Goal: Task Accomplishment & Management: Use online tool/utility

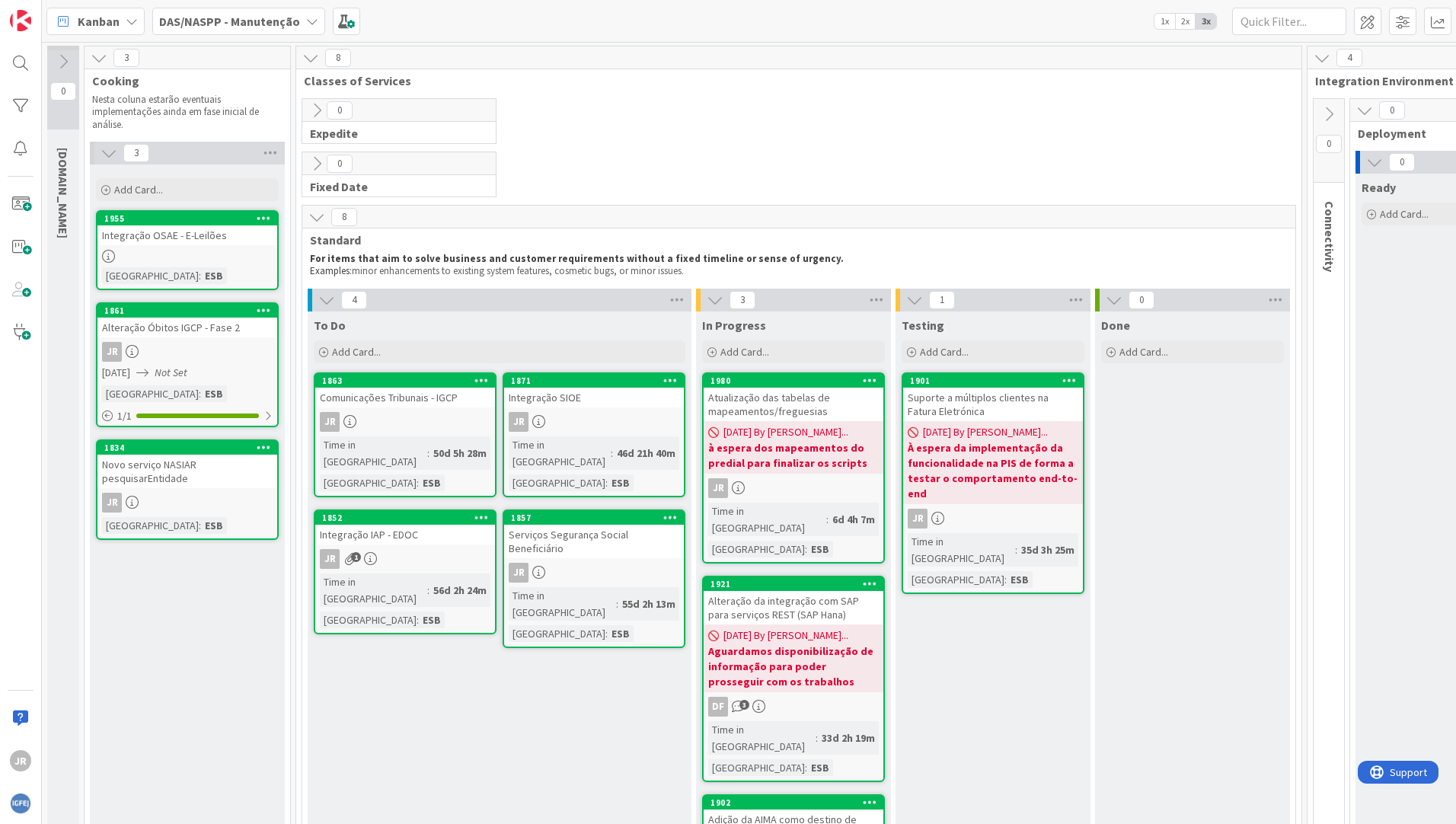
click at [400, 695] on div "To Do Add Card... 1871 Integração SIOE JR Time in [GEOGRAPHIC_DATA] : 46d 21h 4…" at bounding box center [500, 677] width 384 height 732
drag, startPoint x: 400, startPoint y: 695, endPoint x: 395, endPoint y: 745, distance: 50.2
click at [395, 745] on div "To Do Add Card... 1871 Integração SIOE JR Time in [GEOGRAPHIC_DATA] : 46d 21h 4…" at bounding box center [500, 677] width 384 height 732
click at [26, 208] on span at bounding box center [20, 204] width 30 height 30
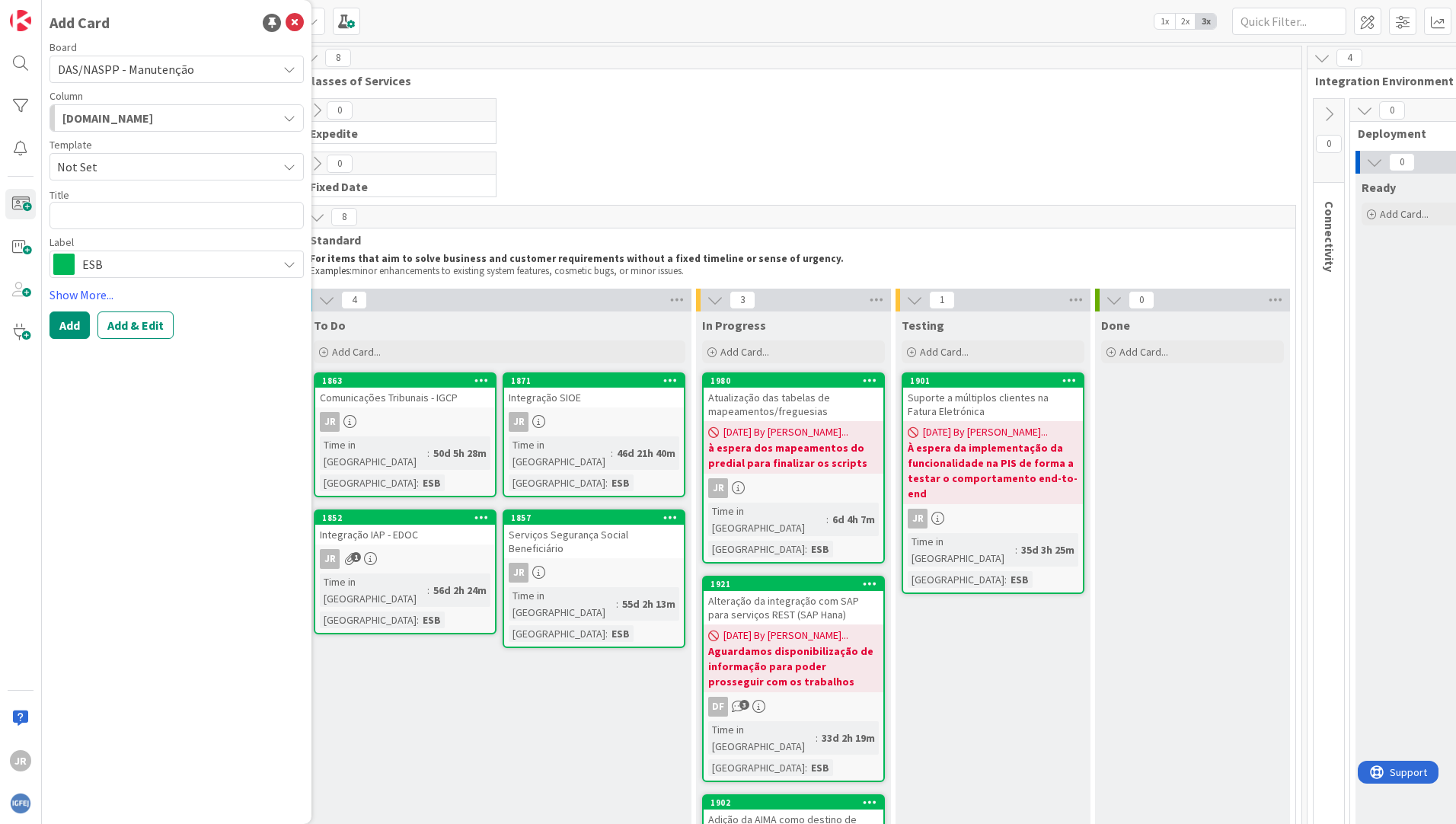
type textarea "x"
type textarea "A"
type textarea "x"
type textarea "At"
type textarea "x"
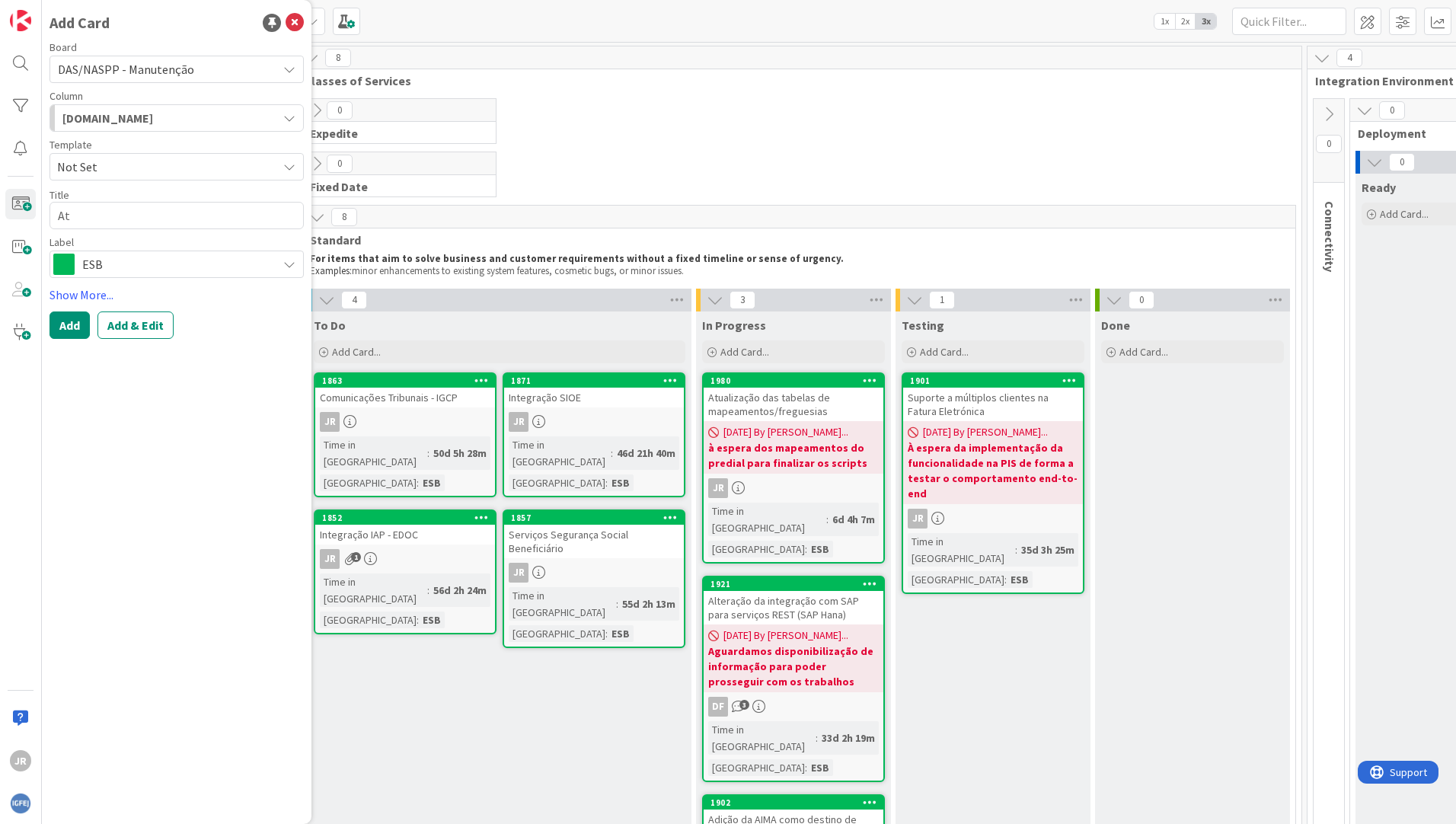
type textarea "Atu"
type textarea "x"
type textarea "Atua"
type textarea "x"
type textarea "Atual"
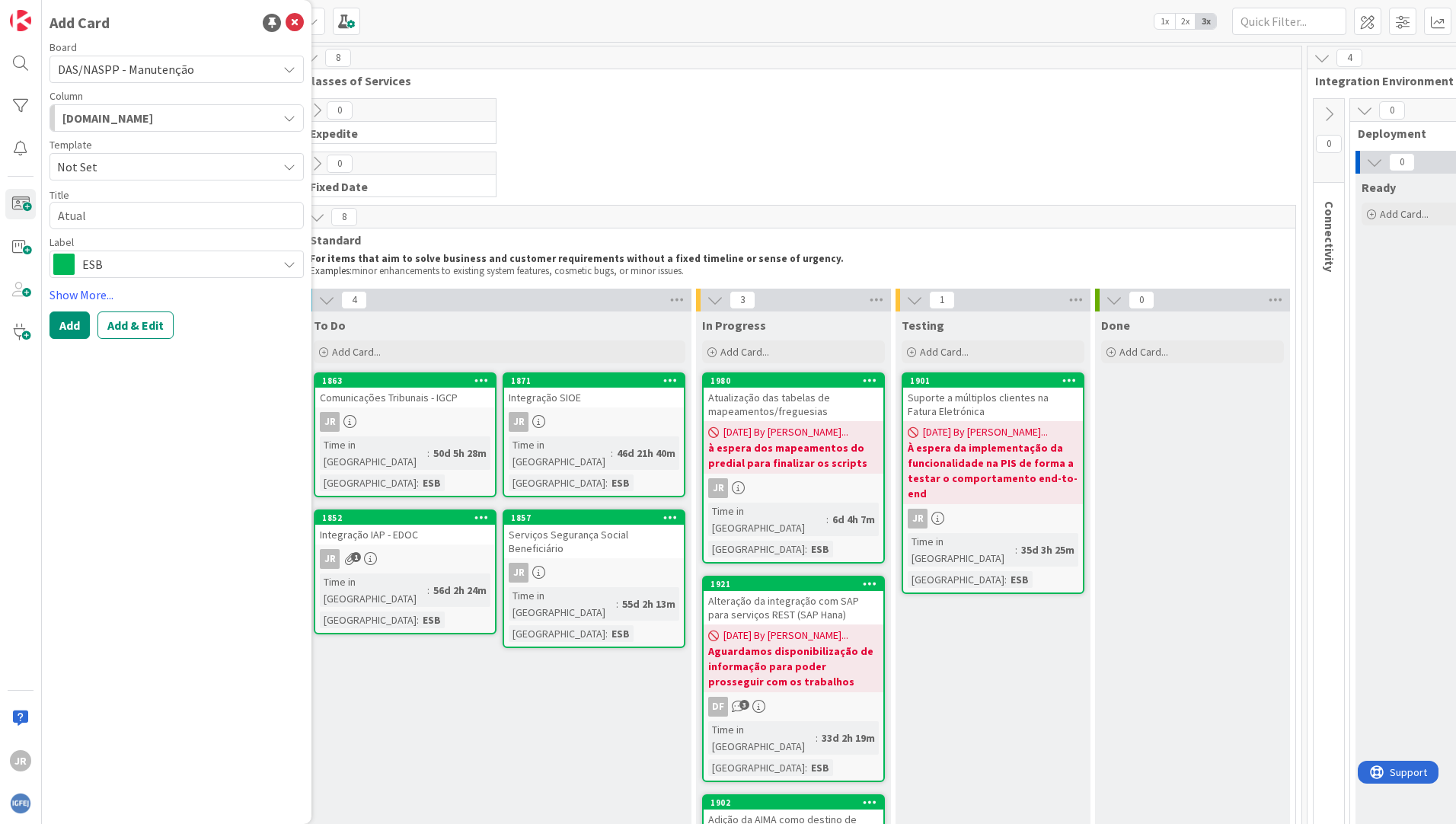
type textarea "x"
type textarea "Atuali"
type textarea "x"
type textarea "Atualiz"
type textarea "x"
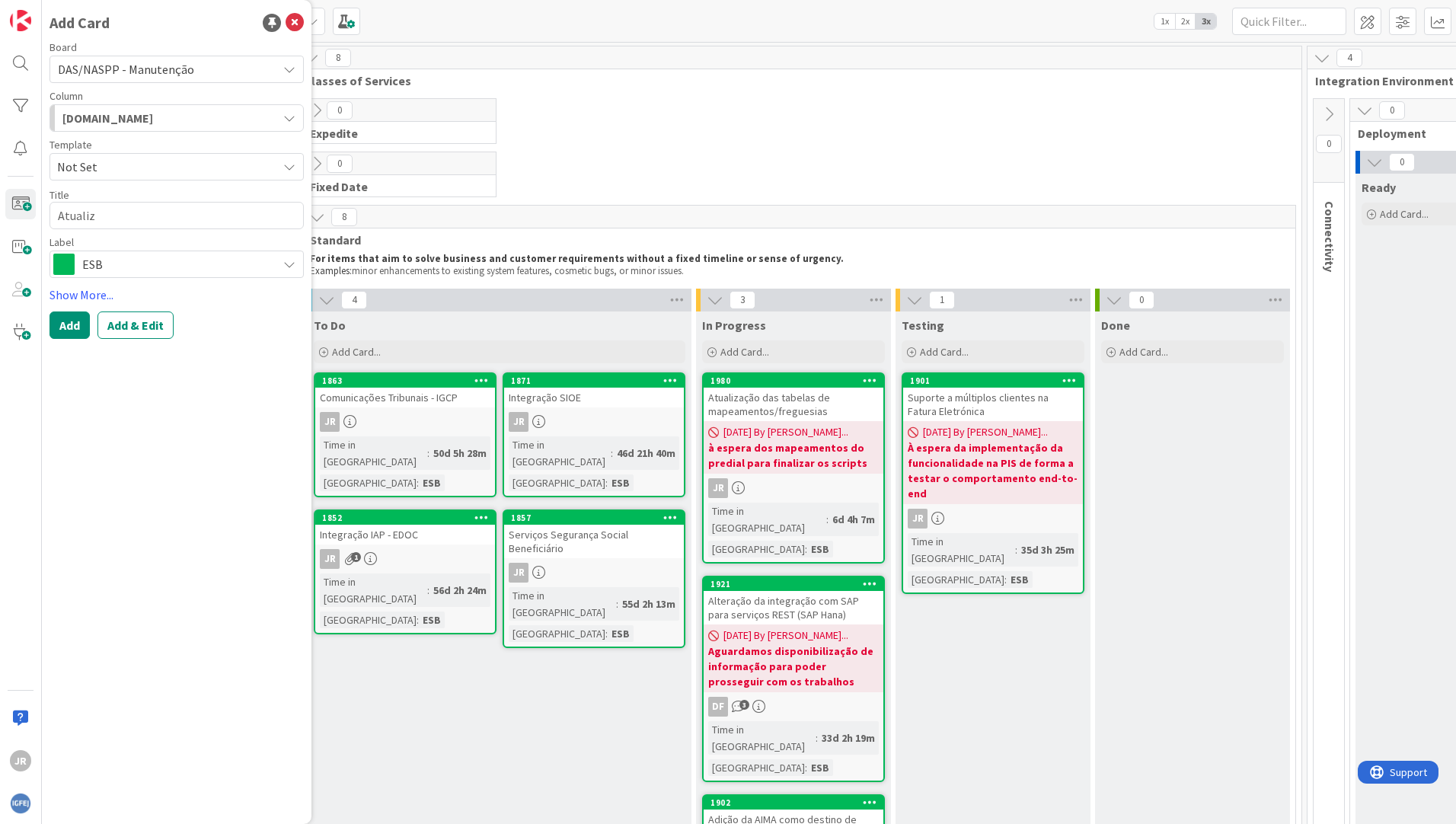
type textarea "Atualiza"
type textarea "x"
type textarea "Atualizaç"
type textarea "x"
type textarea "Atualizaçã"
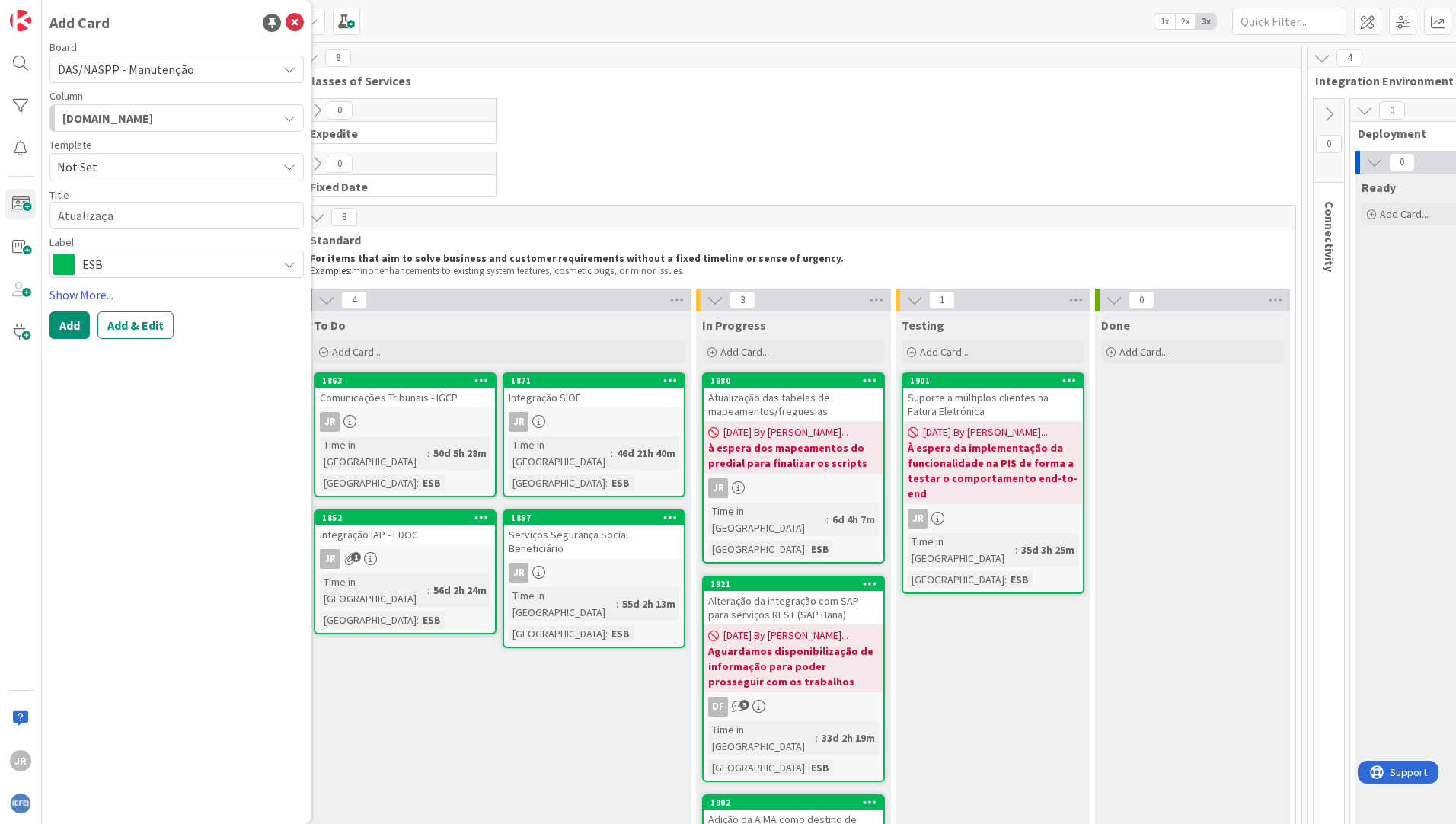
type textarea "x"
type textarea "Atualização"
type textarea "x"
type textarea "Atualização"
type textarea "x"
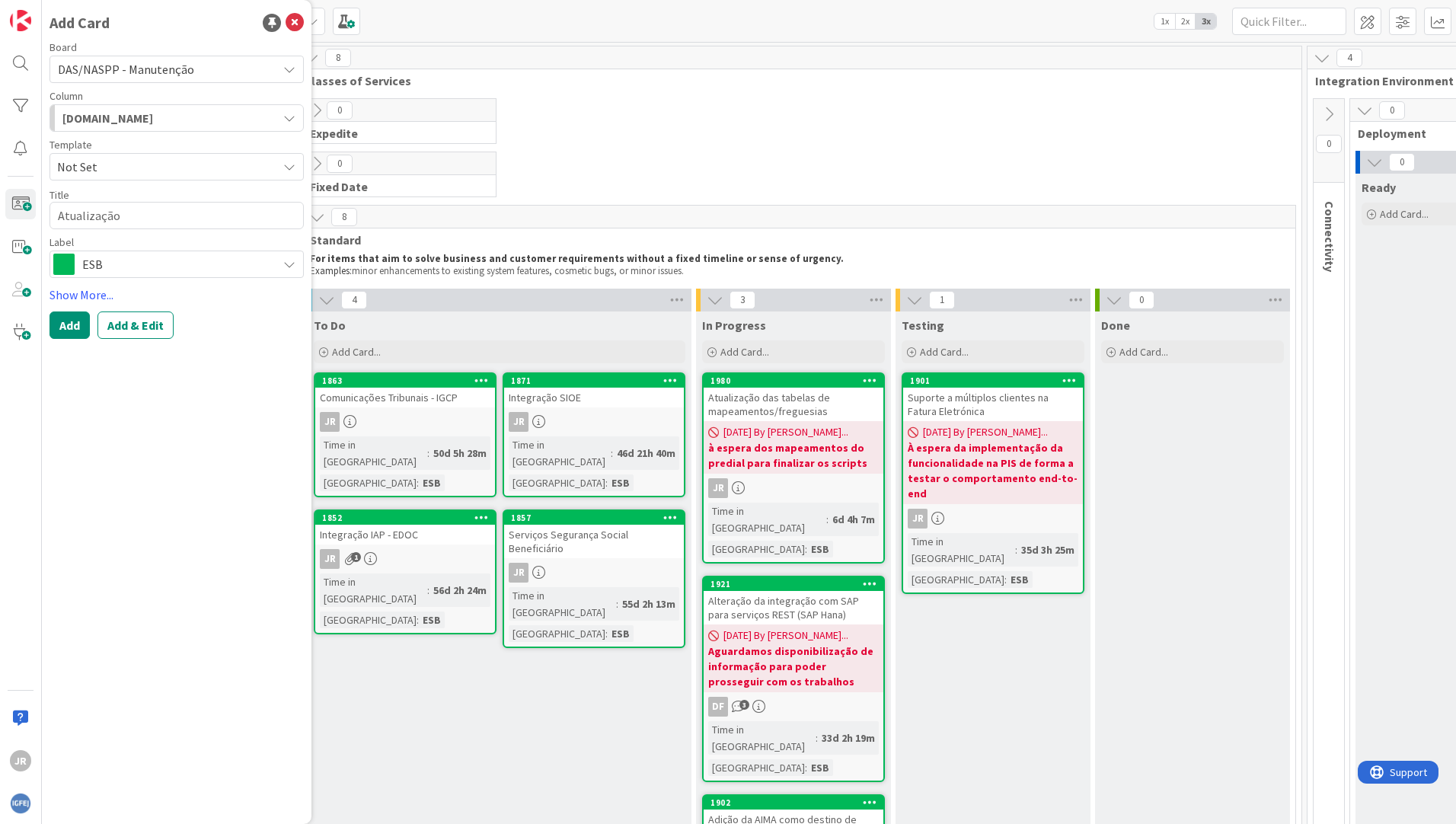
type textarea "Atualização d"
type textarea "x"
type textarea "Atualização do"
type textarea "x"
type textarea "Atualização do"
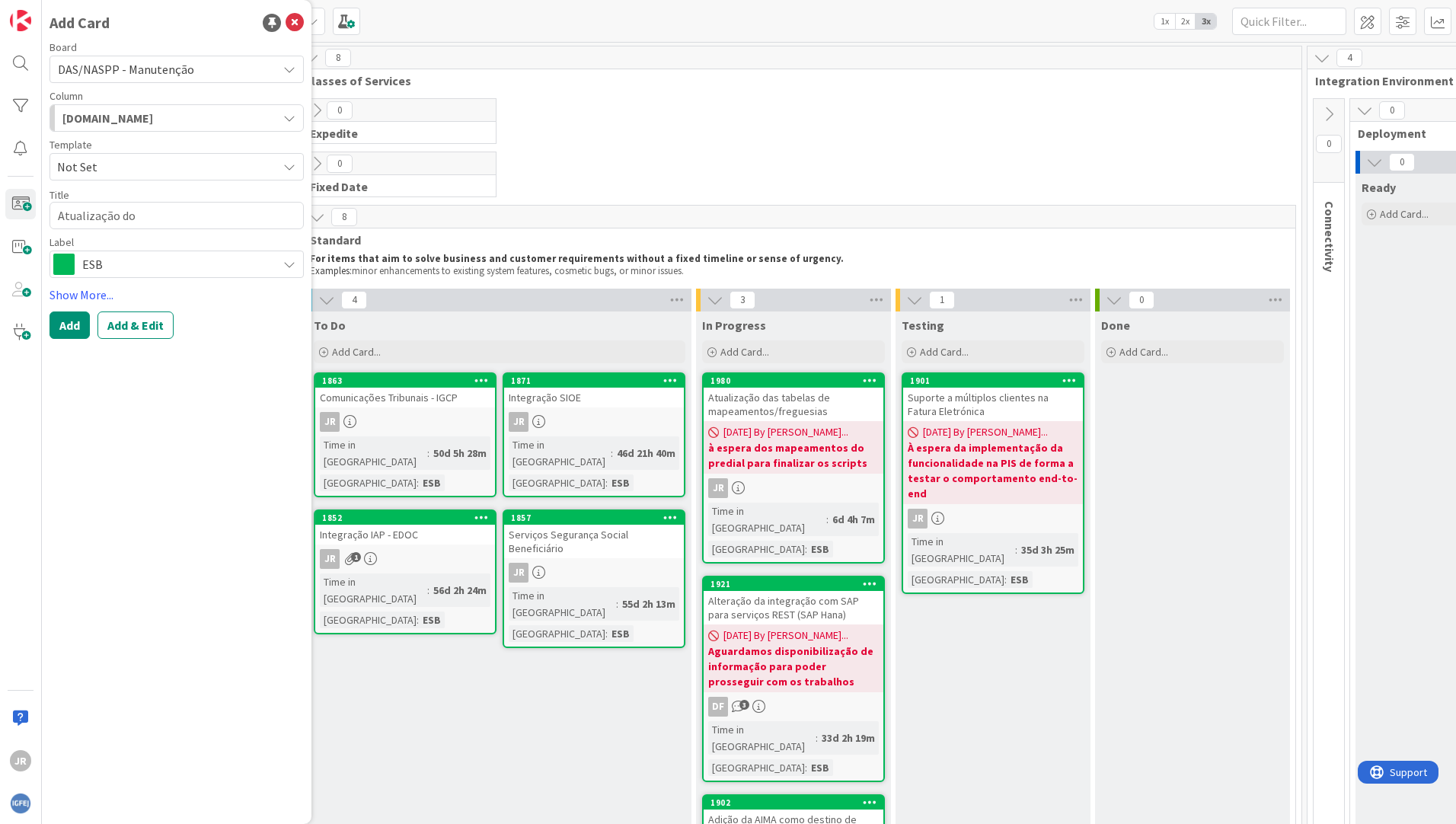
type textarea "x"
type textarea "Atualização do s"
type textarea "x"
type textarea "Atualização do se"
type textarea "x"
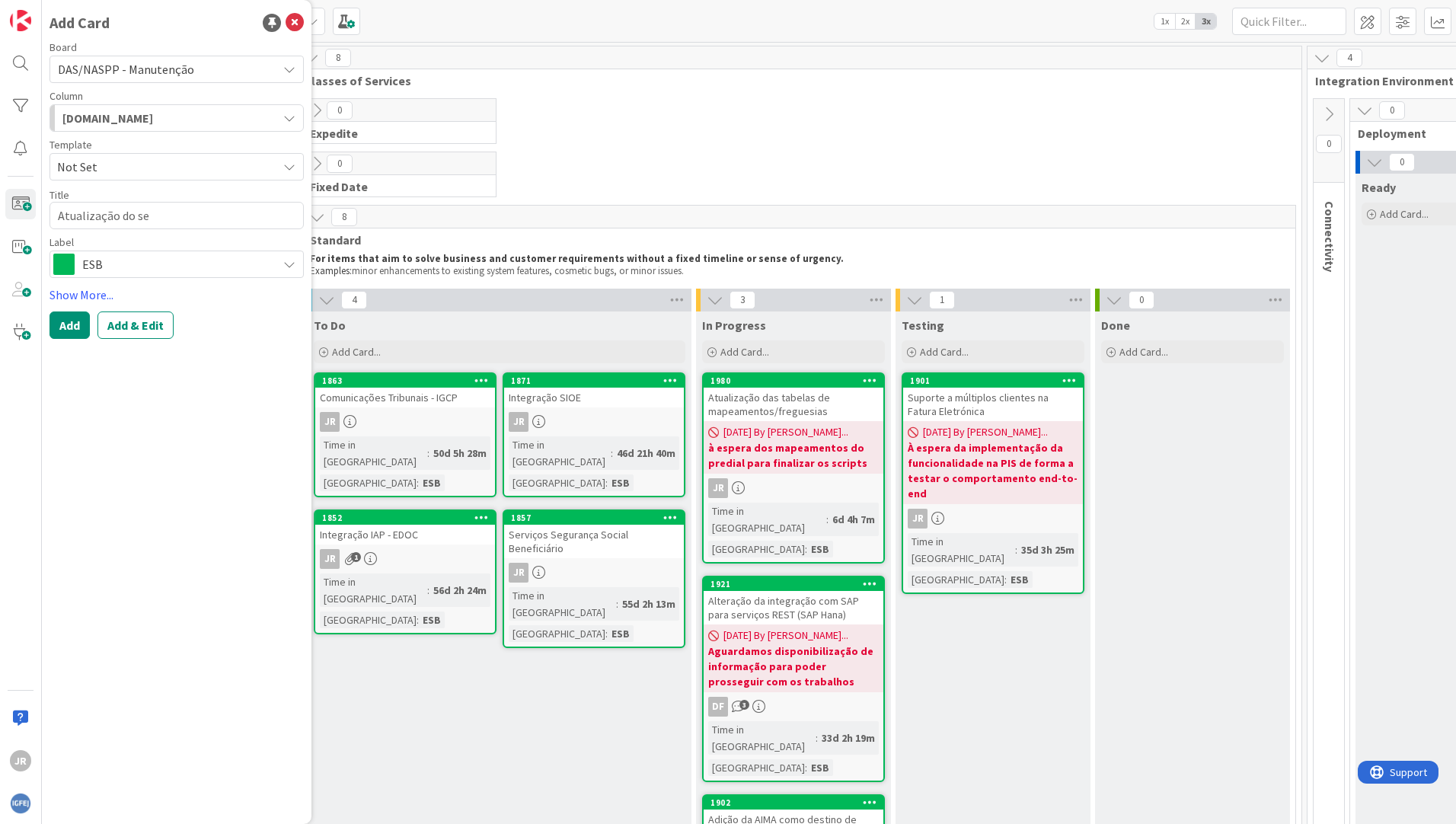
type textarea "Atualização do ser"
type textarea "x"
type textarea "Atualização do serv"
type textarea "x"
type textarea "Atualização do servi"
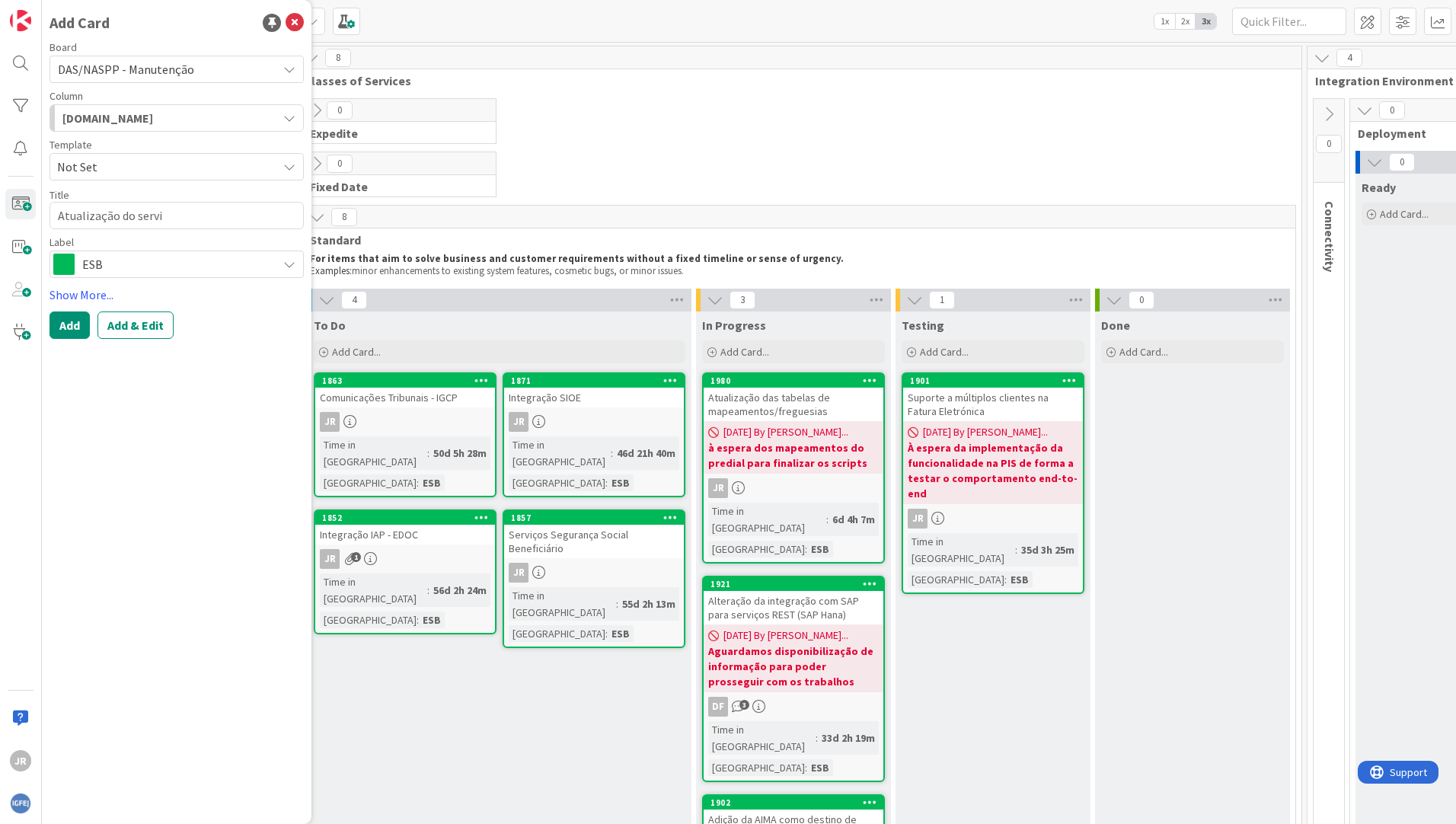
type textarea "x"
type textarea "Atualização do serviç"
type textarea "x"
type textarea "Atualização do serviço"
type textarea "x"
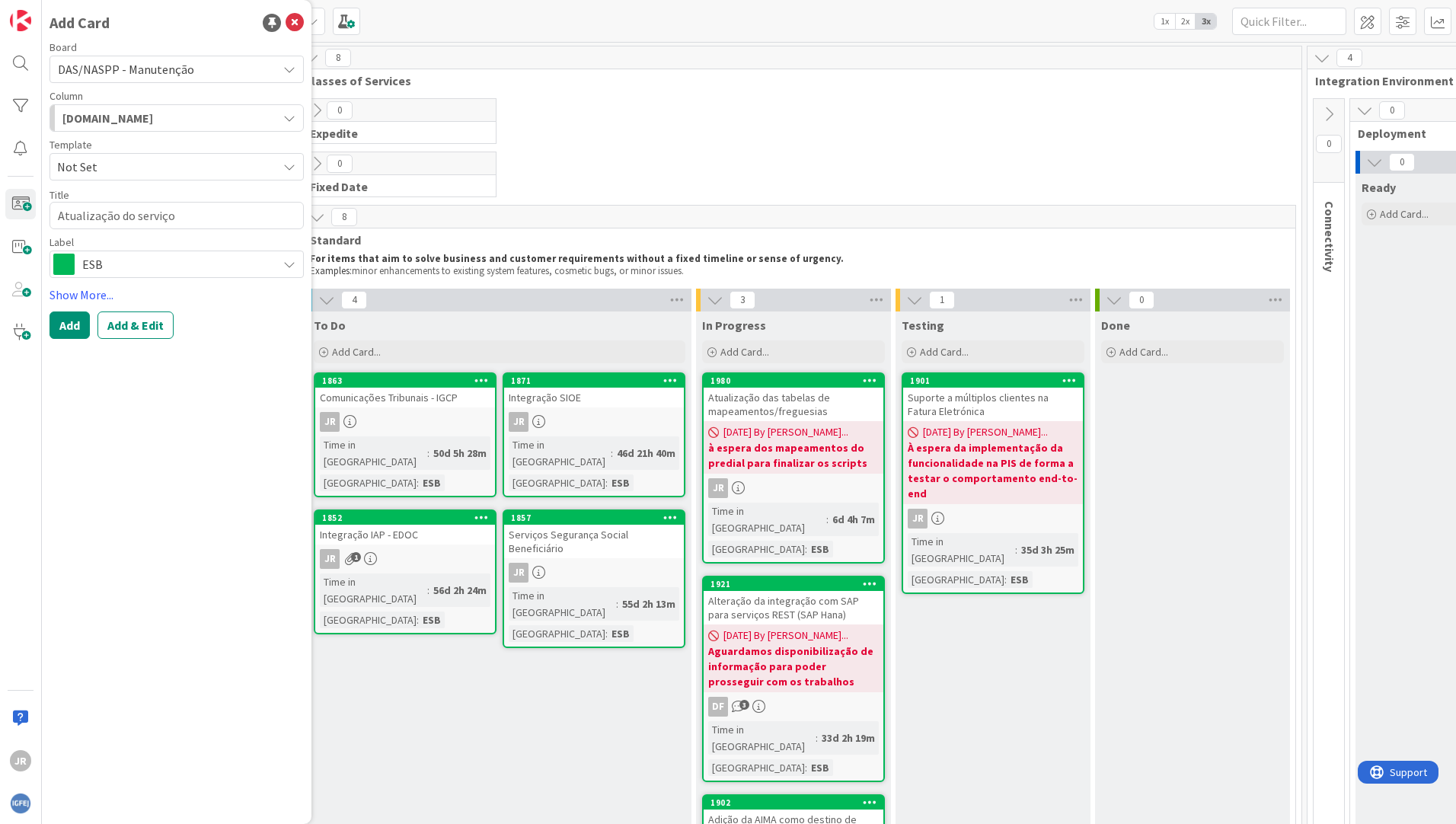
type textarea "Atualização do serviç"
type textarea "x"
type textarea "Atualização do servi"
type textarea "x"
type textarea "Atualização do serv"
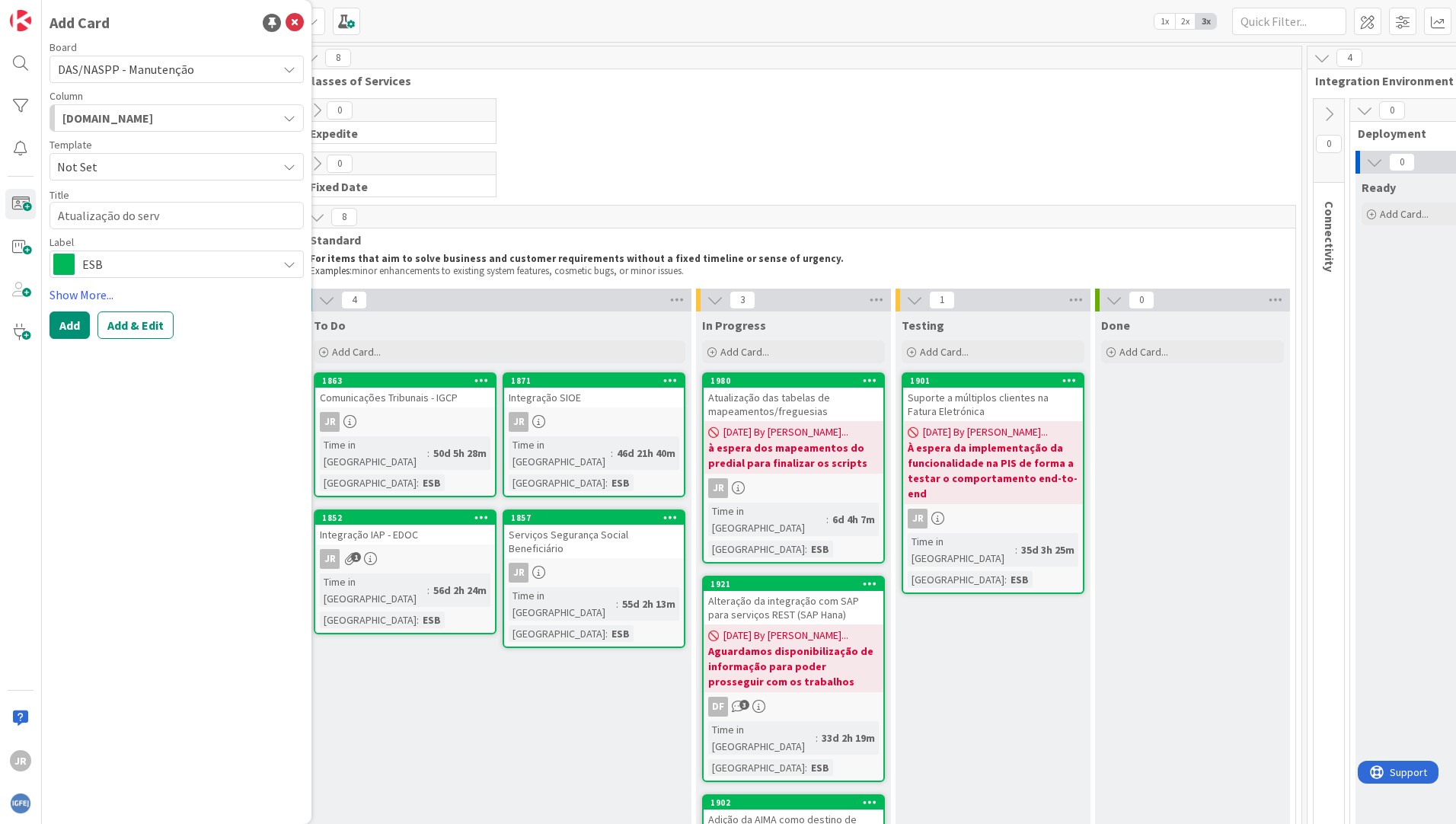
type textarea "x"
type textarea "Atualização do ser"
type textarea "x"
type textarea "Atualização do se"
type textarea "x"
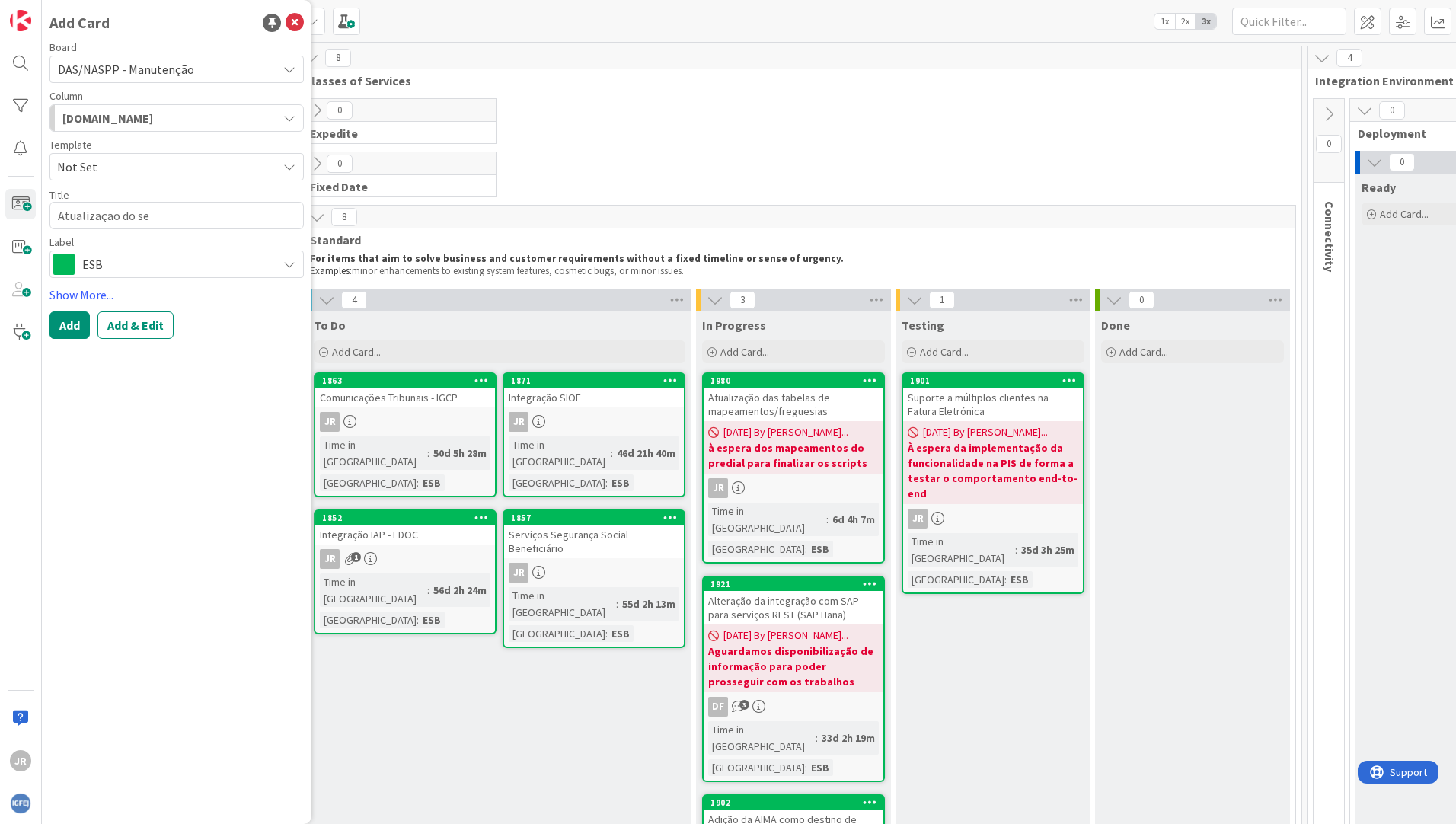
type textarea "Atualização do s"
type textarea "x"
type textarea "Atualização do"
type textarea "x"
type textarea "Atualização do"
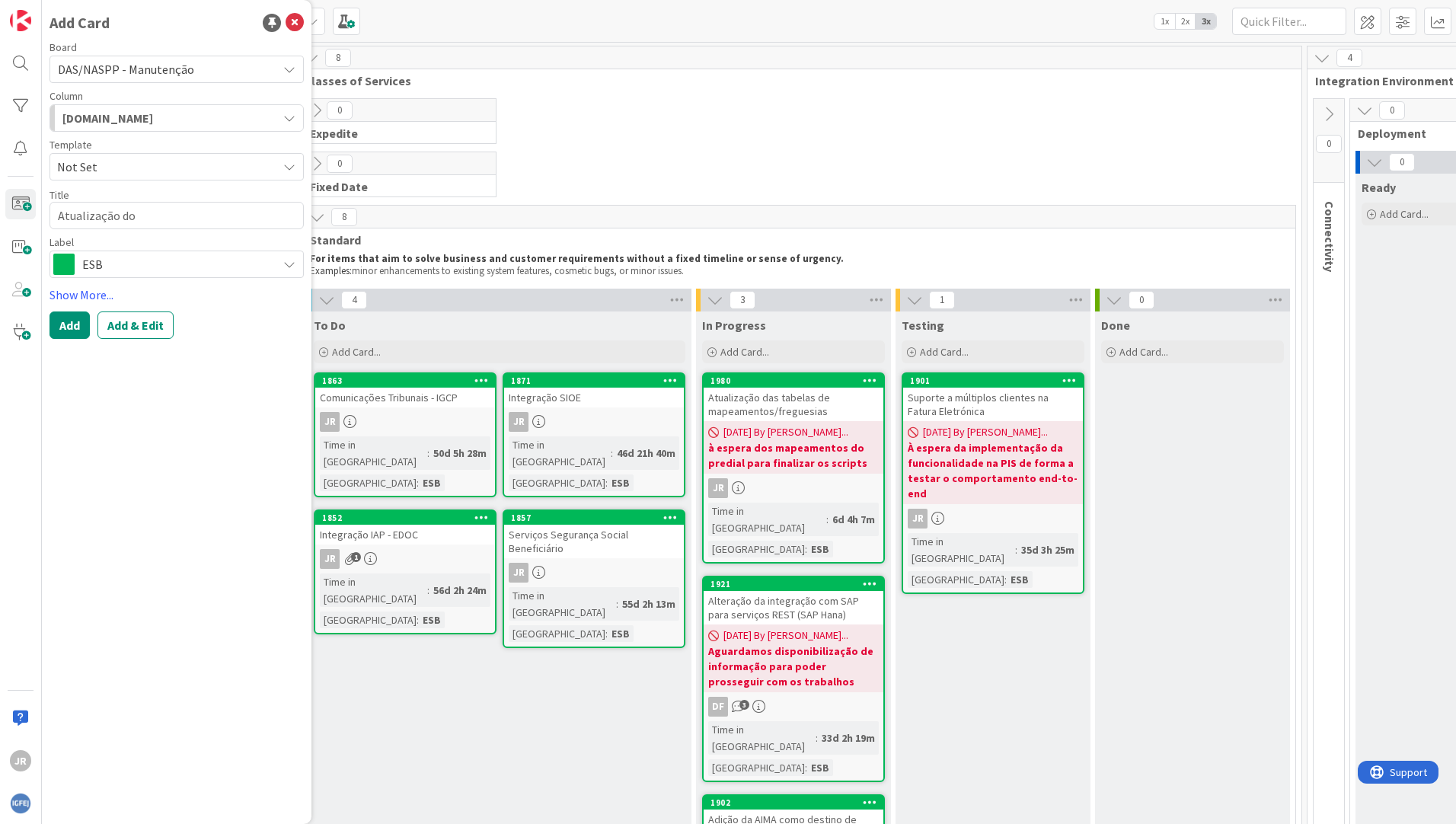
type textarea "x"
type textarea "Atualização d"
type textarea "x"
type textarea "Atualização"
type textarea "x"
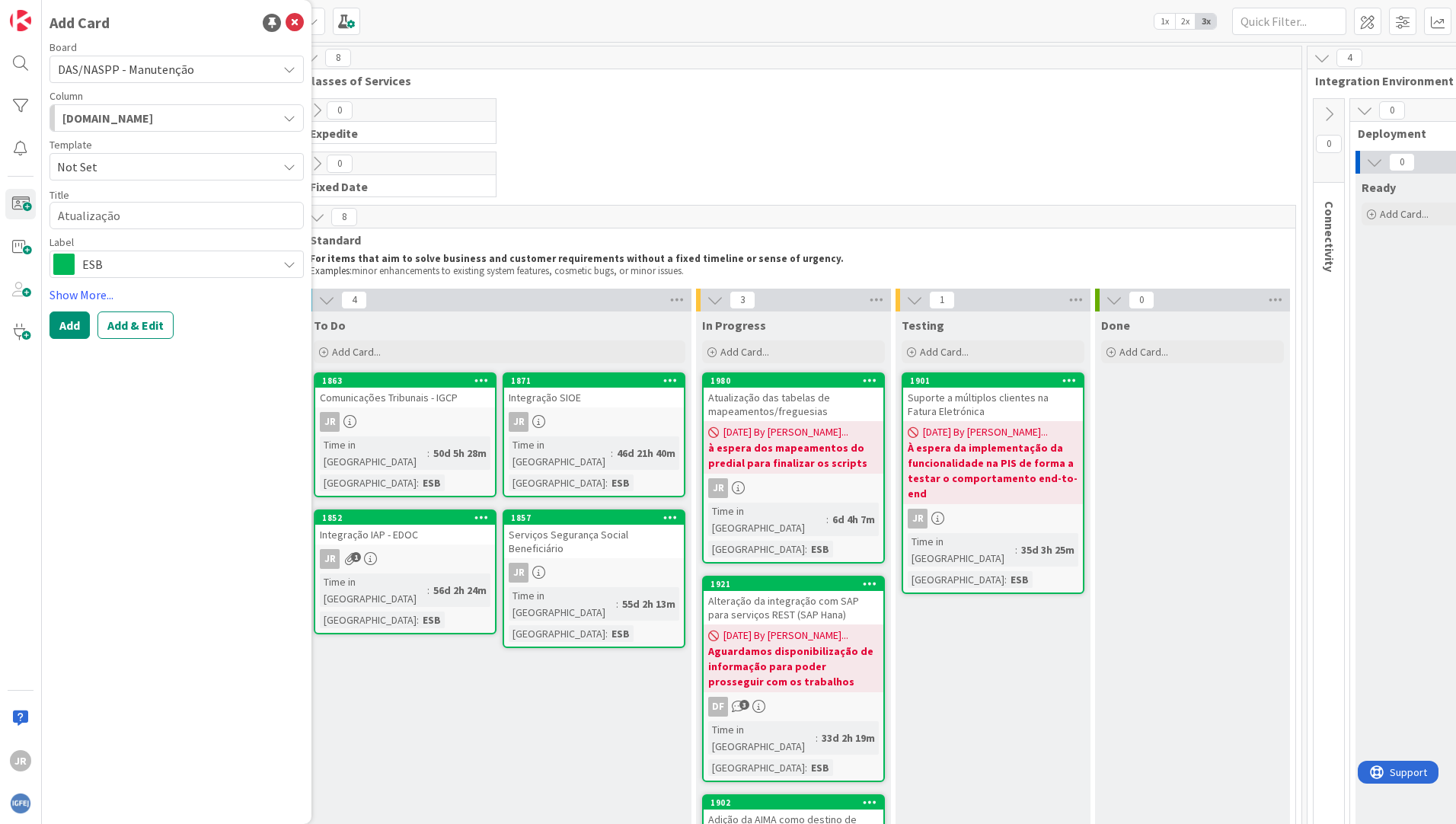
type textarea "Atualização"
type textarea "x"
type textarea "Atualizaçã"
type textarea "x"
type textarea "Atualizaç"
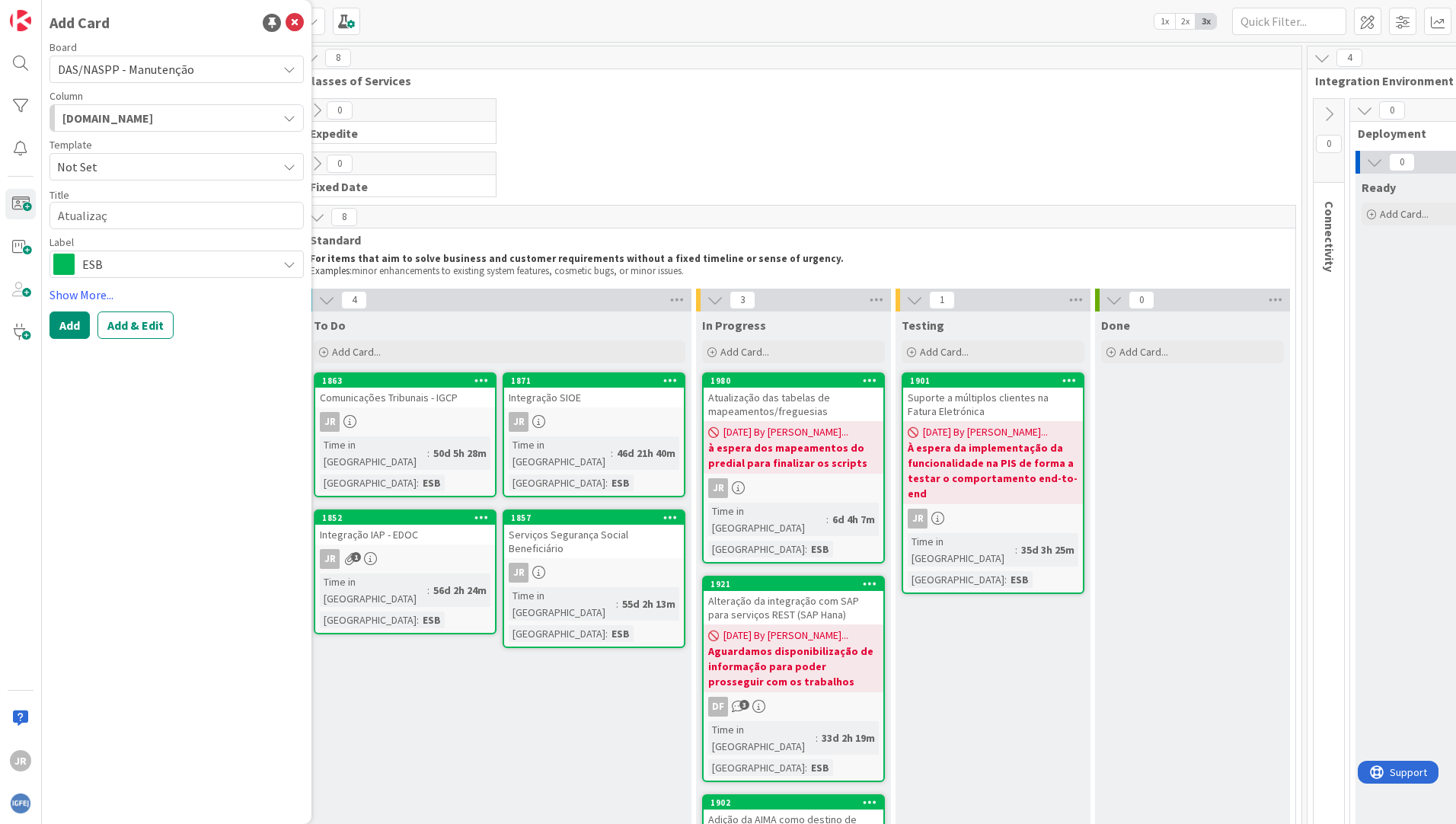
type textarea "x"
type textarea "Atualiza"
type textarea "x"
type textarea "Atualiz"
type textarea "x"
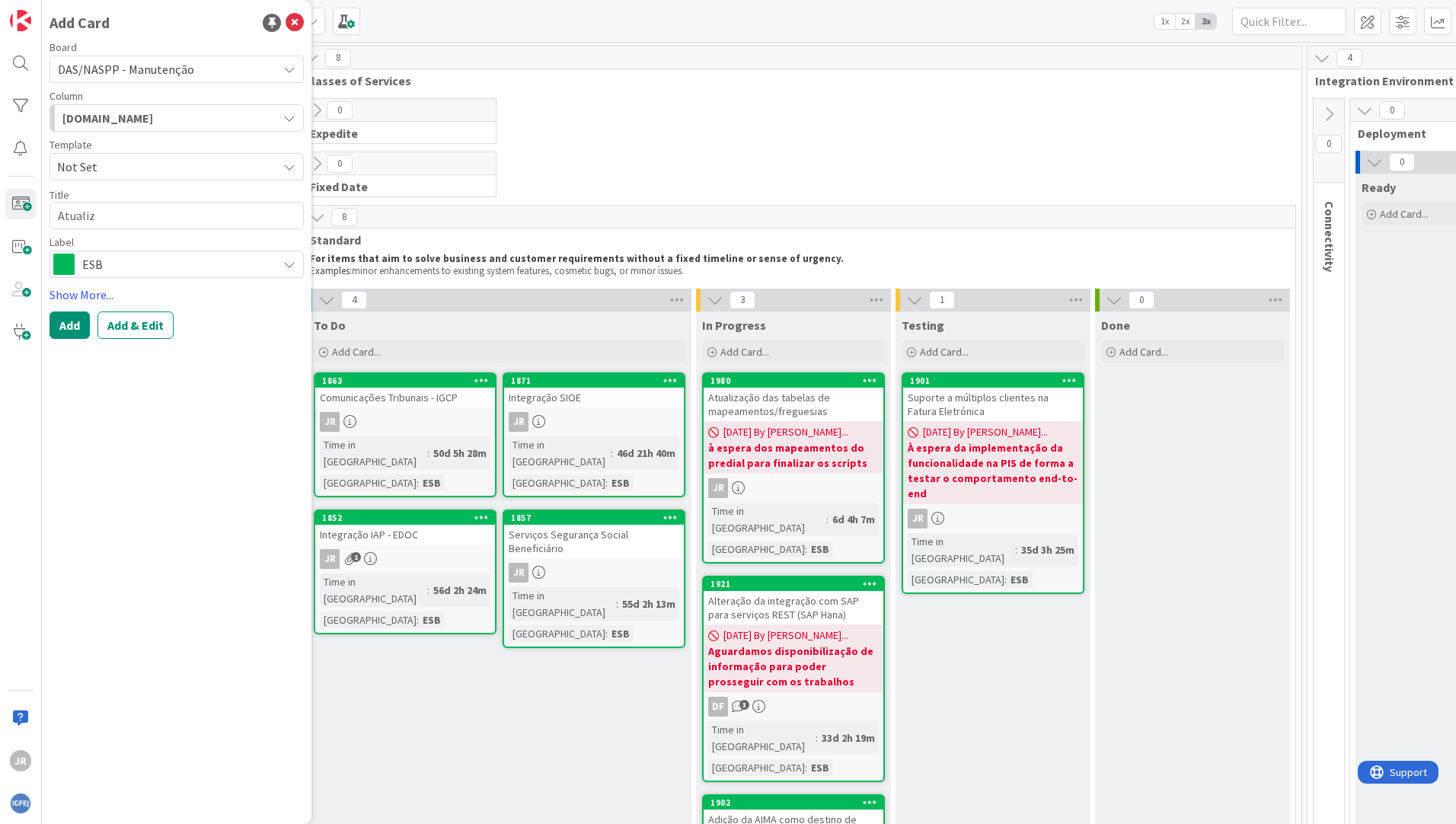
type textarea "Atuali"
type textarea "x"
type textarea "Atual"
type textarea "x"
type textarea "Atua"
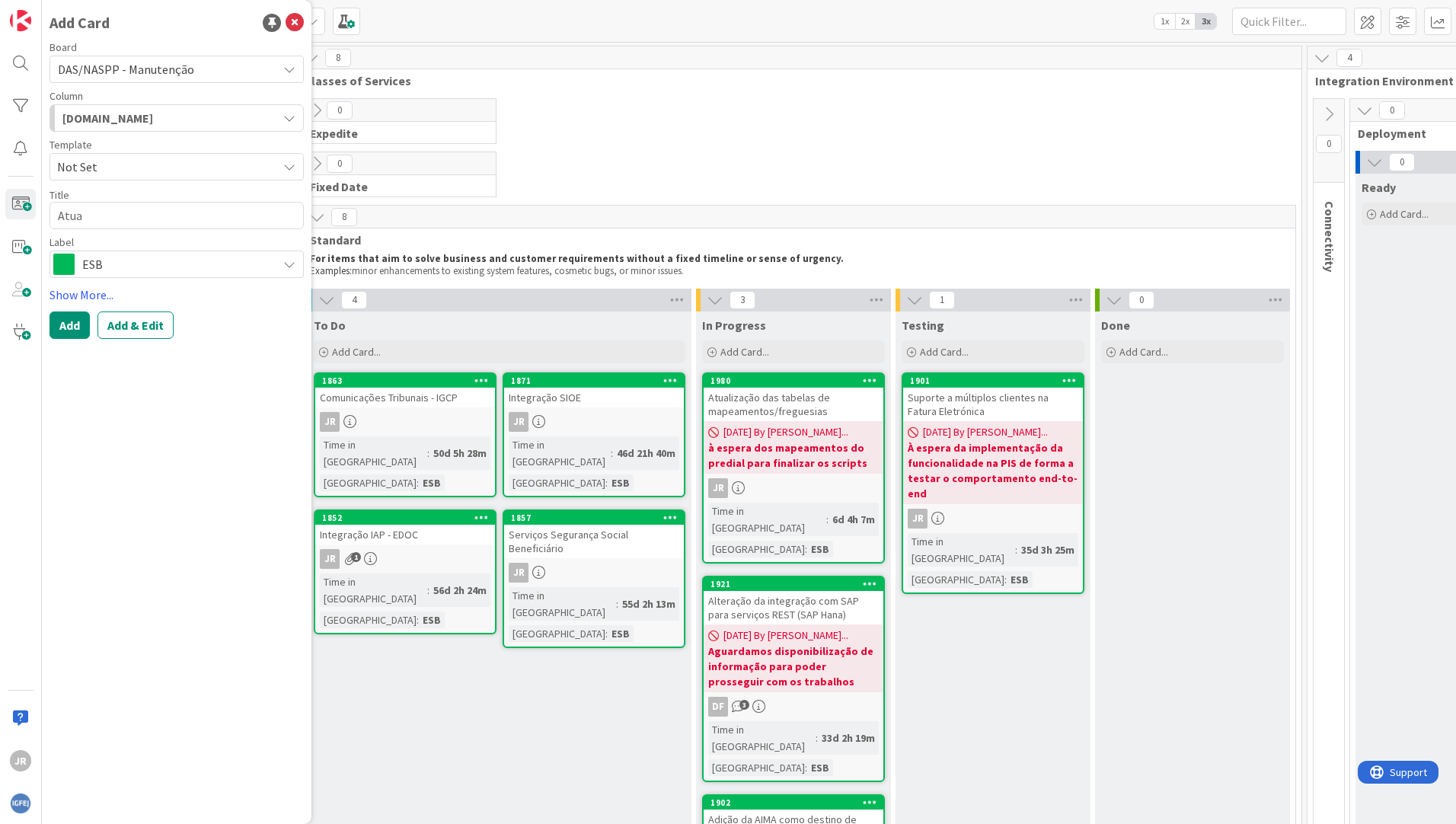
type textarea "x"
type textarea "Atu"
type textarea "x"
type textarea "At"
type textarea "x"
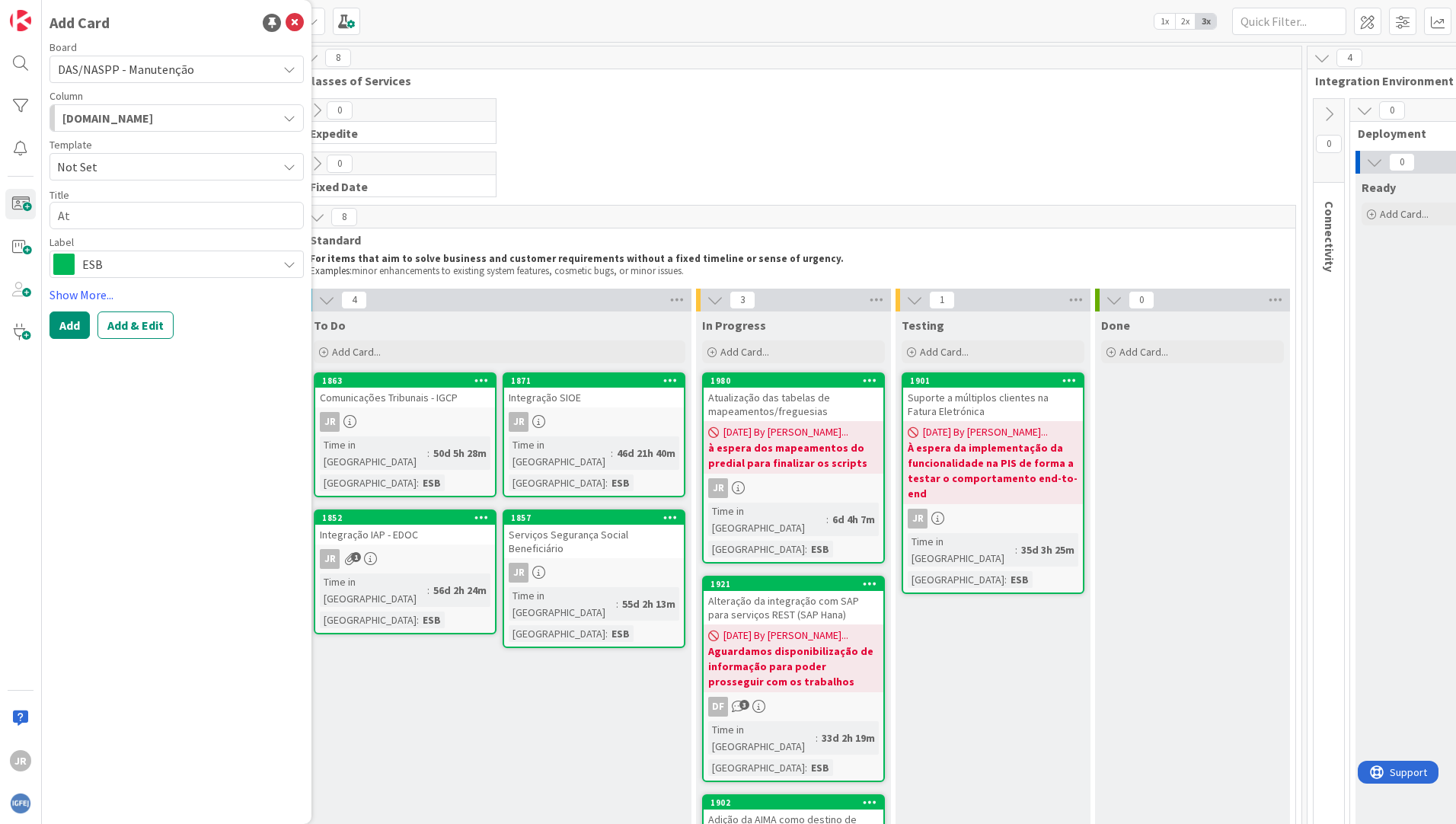
type textarea "A"
type textarea "x"
type textarea "M"
type textarea "x"
type textarea "Mi"
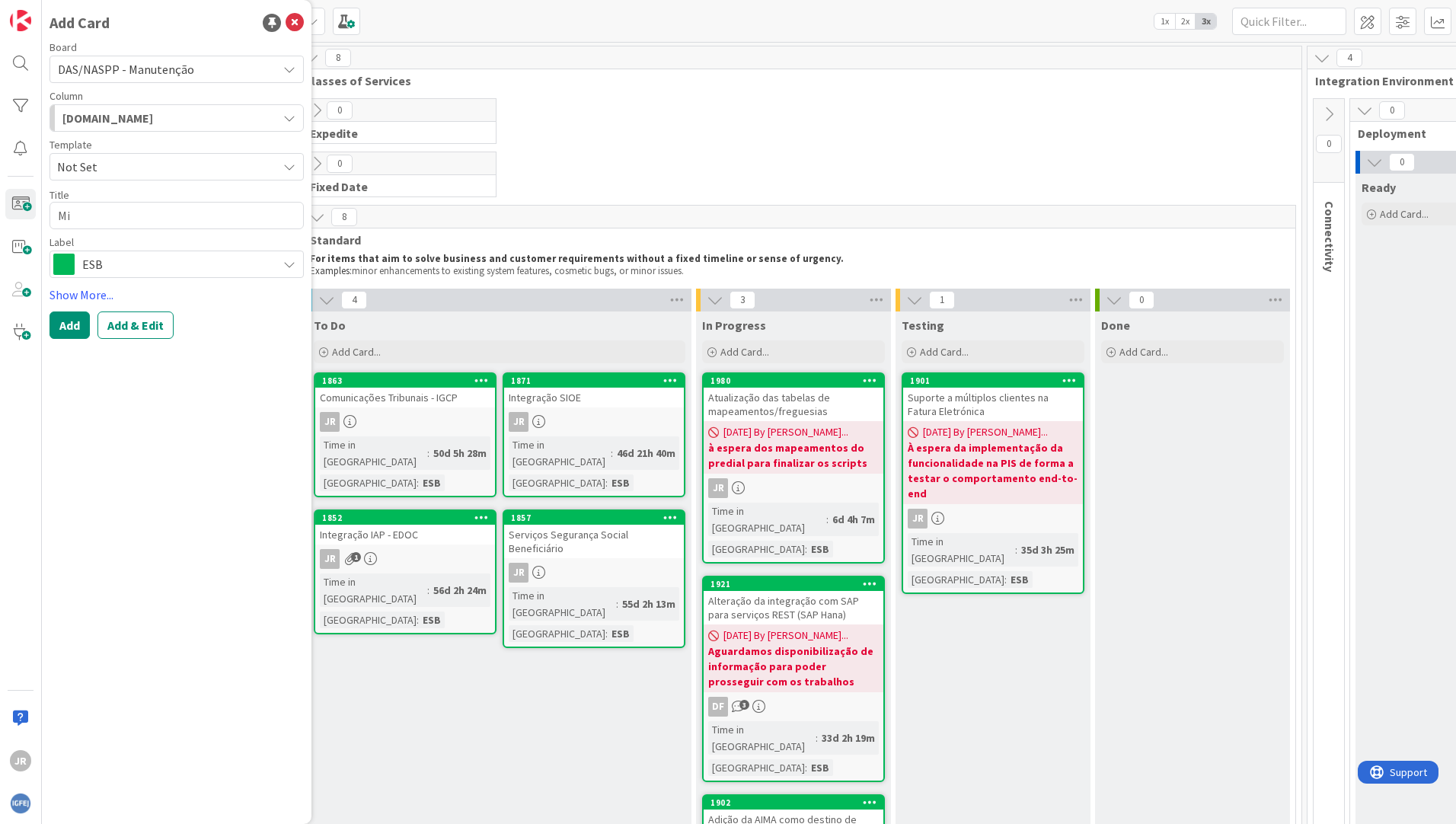
type textarea "x"
type textarea "Mig"
type textarea "x"
type textarea "Migr"
type textarea "x"
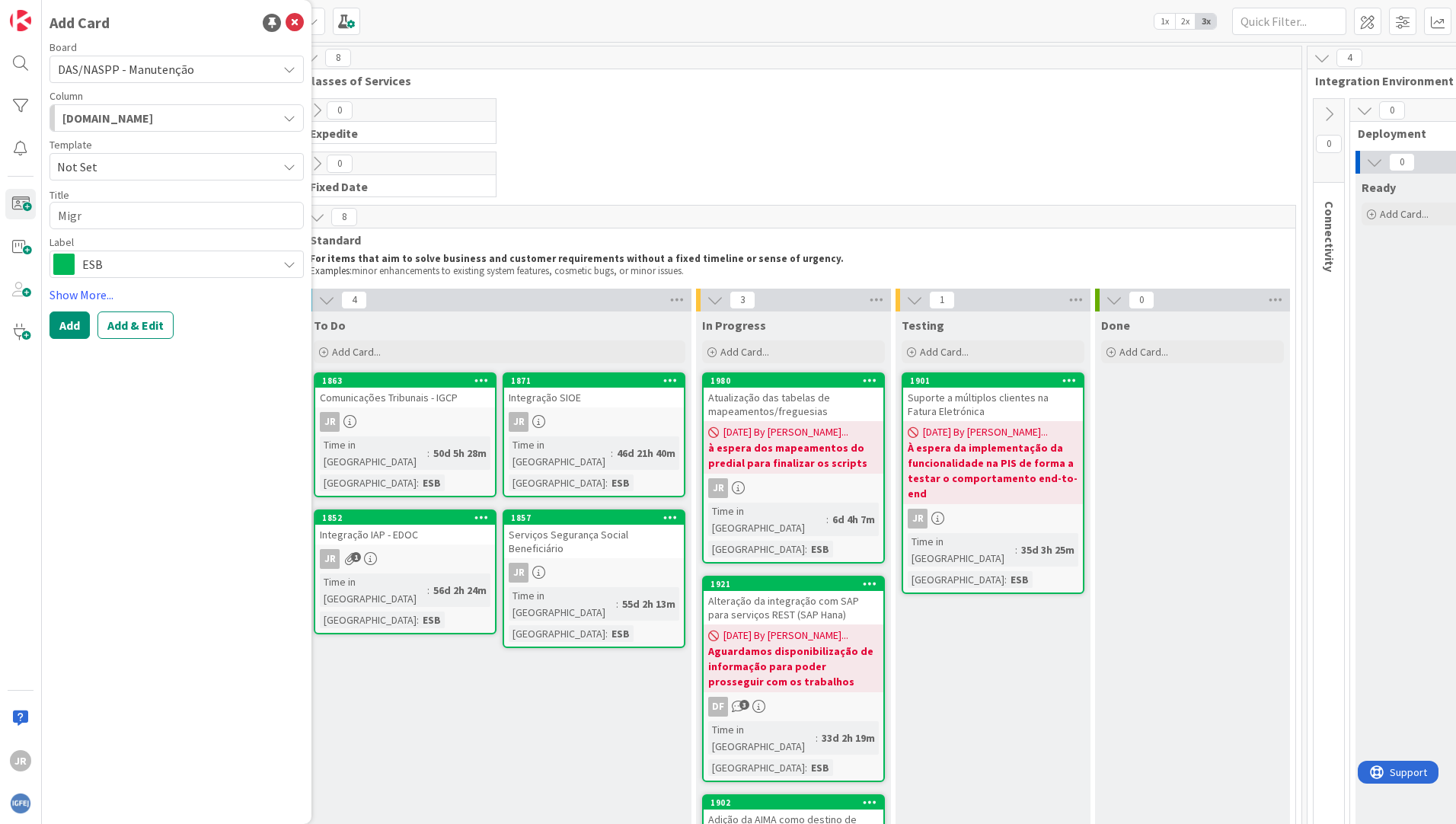
type textarea "Migra"
type textarea "x"
type textarea "Migraçã"
type textarea "x"
type textarea "Migração"
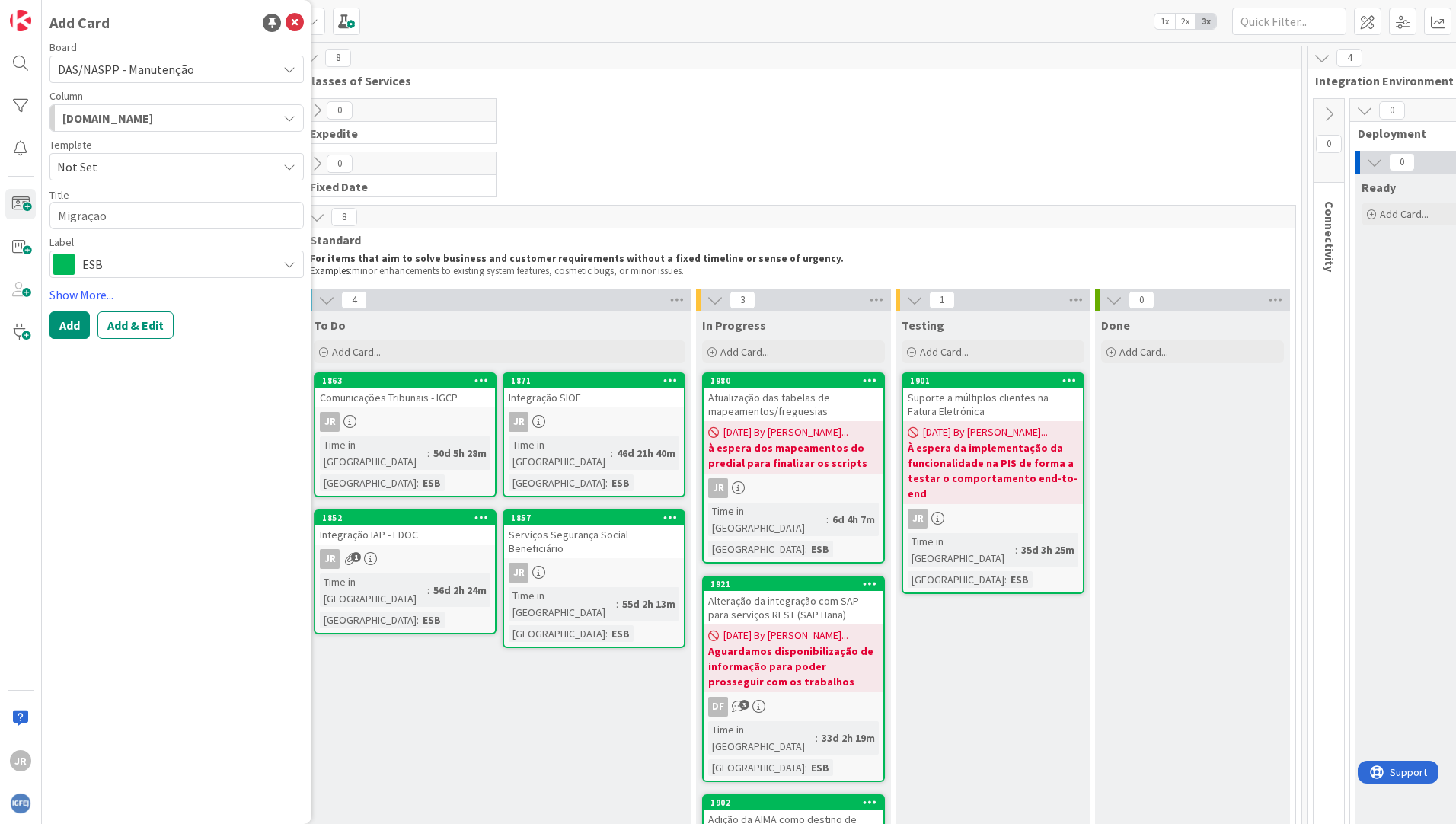
type textarea "x"
type textarea "Migração"
type textarea "x"
type textarea "Migração d"
type textarea "x"
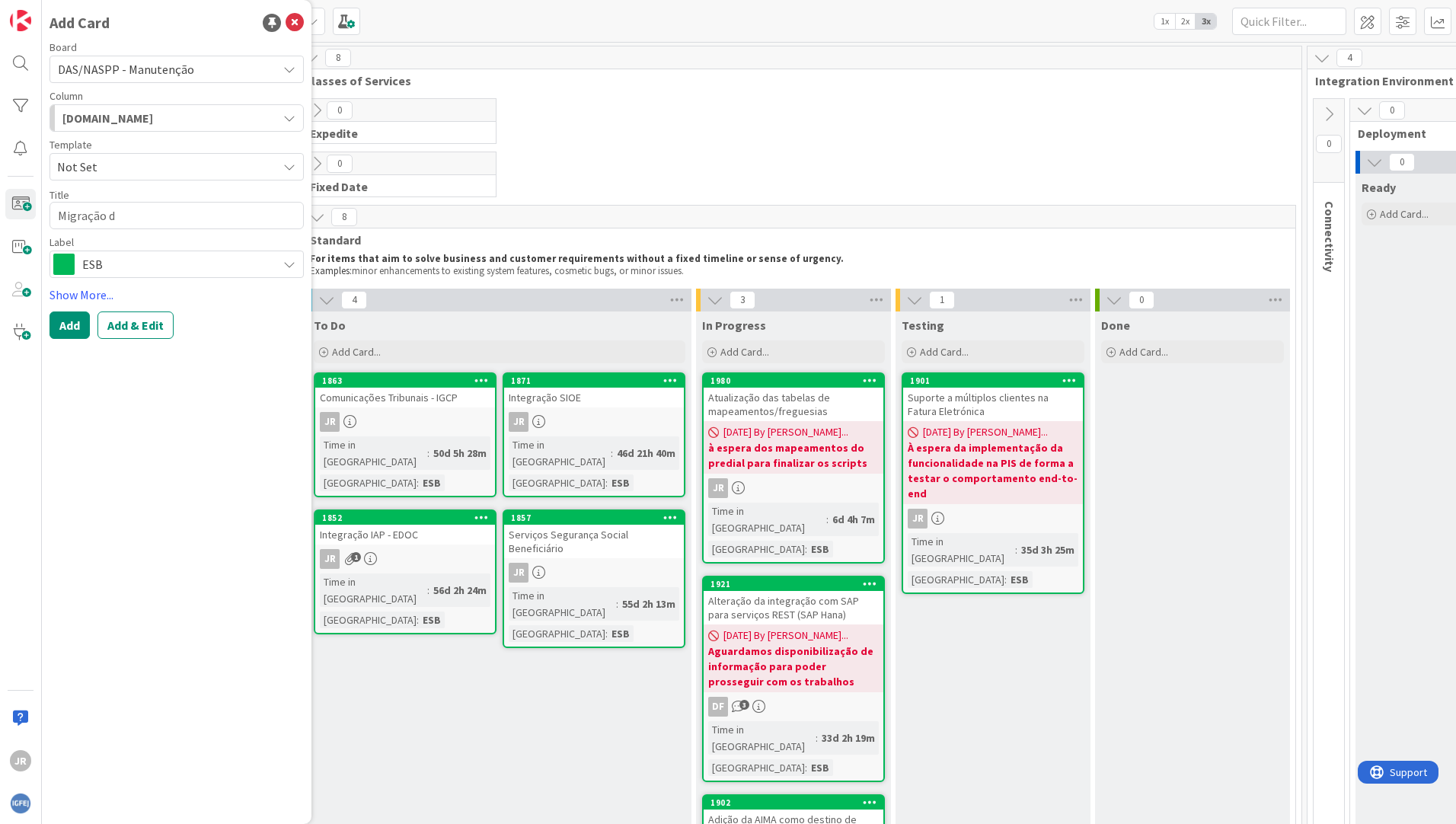
type textarea "Migração do"
type textarea "x"
type textarea "Migração do"
type textarea "x"
type textarea "Migração do s"
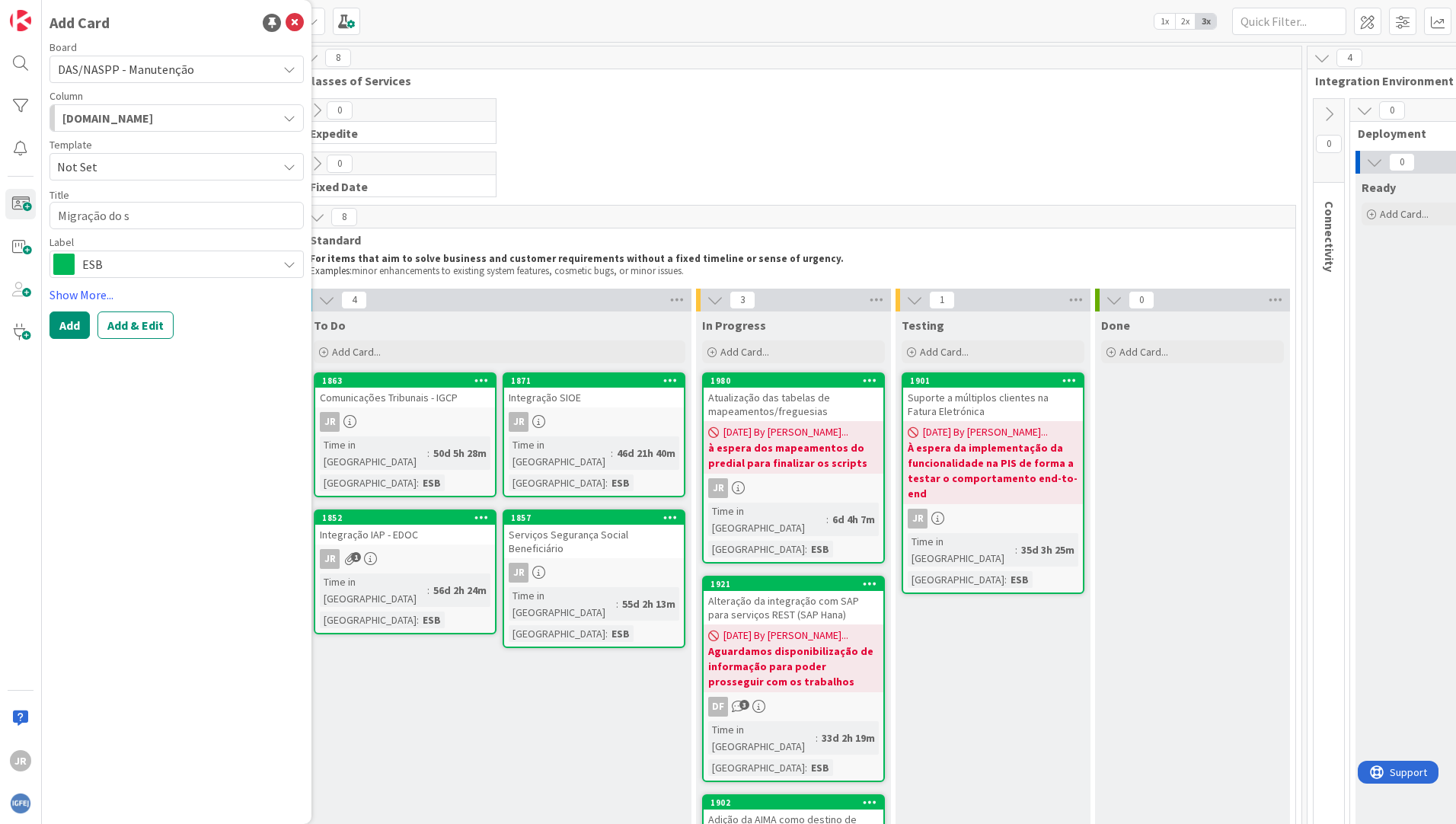
type textarea "x"
type textarea "Migração do sr"
type textarea "x"
type textarea "Migração do sre"
type textarea "x"
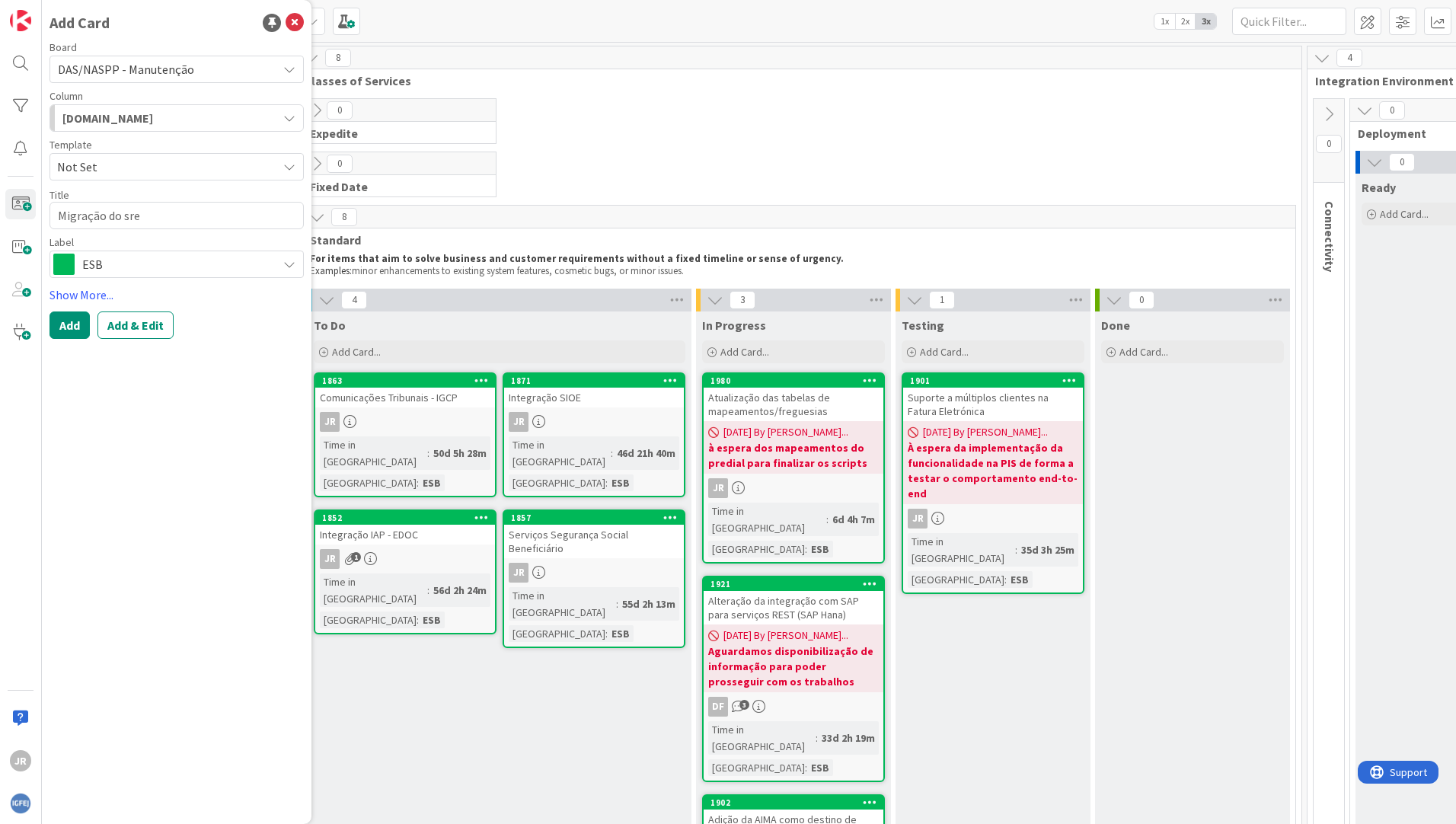
type textarea "Migração do sr"
type textarea "x"
type textarea "Migração do s"
type textarea "x"
type textarea "Migração do se"
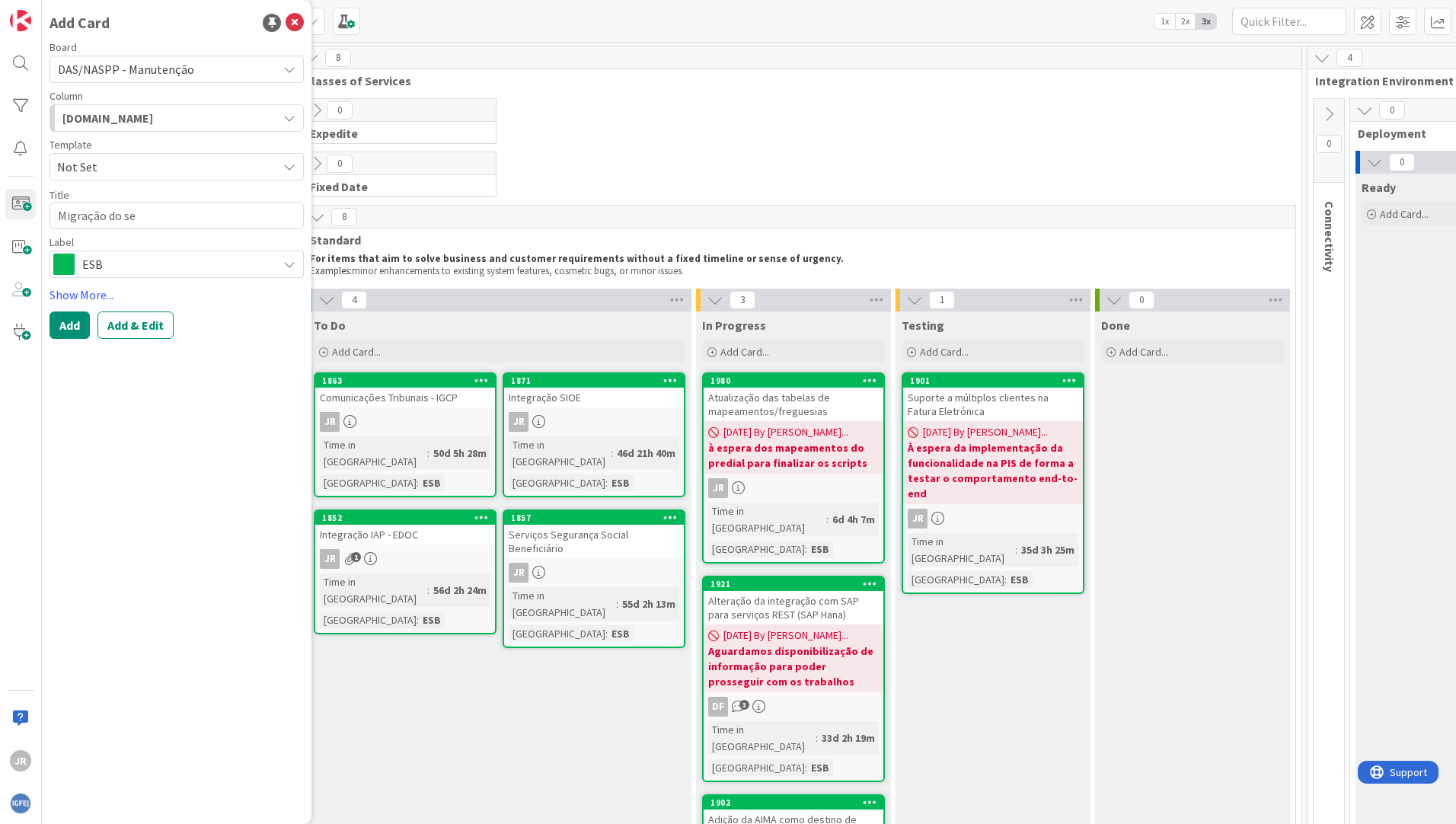
type textarea "x"
type textarea "Migração do ser"
type textarea "x"
type textarea "Migração do serv"
type textarea "x"
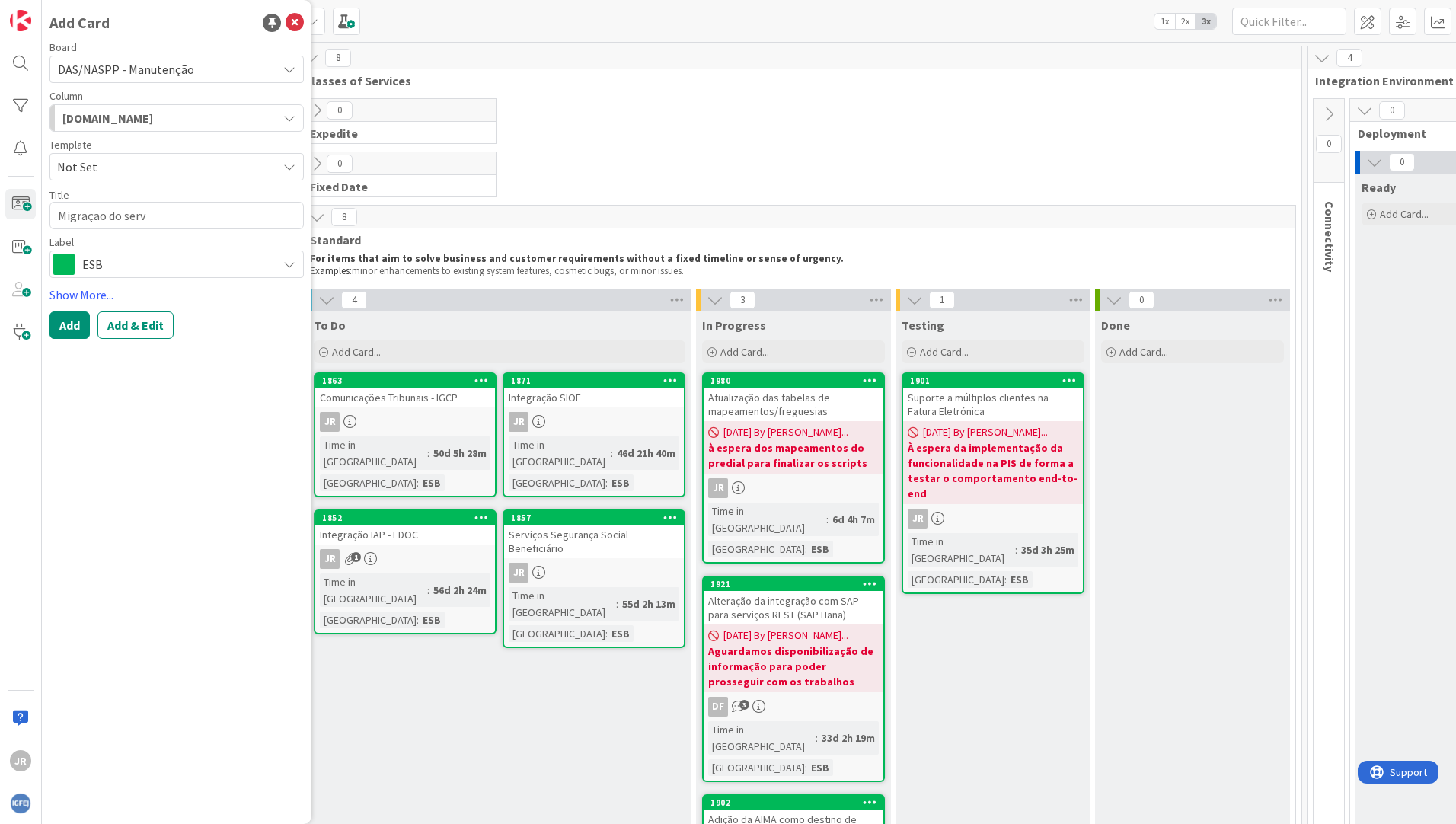
type textarea "Migração do servi"
type textarea "x"
type textarea "Migração do serviç"
type textarea "x"
type textarea "Migração do serviço"
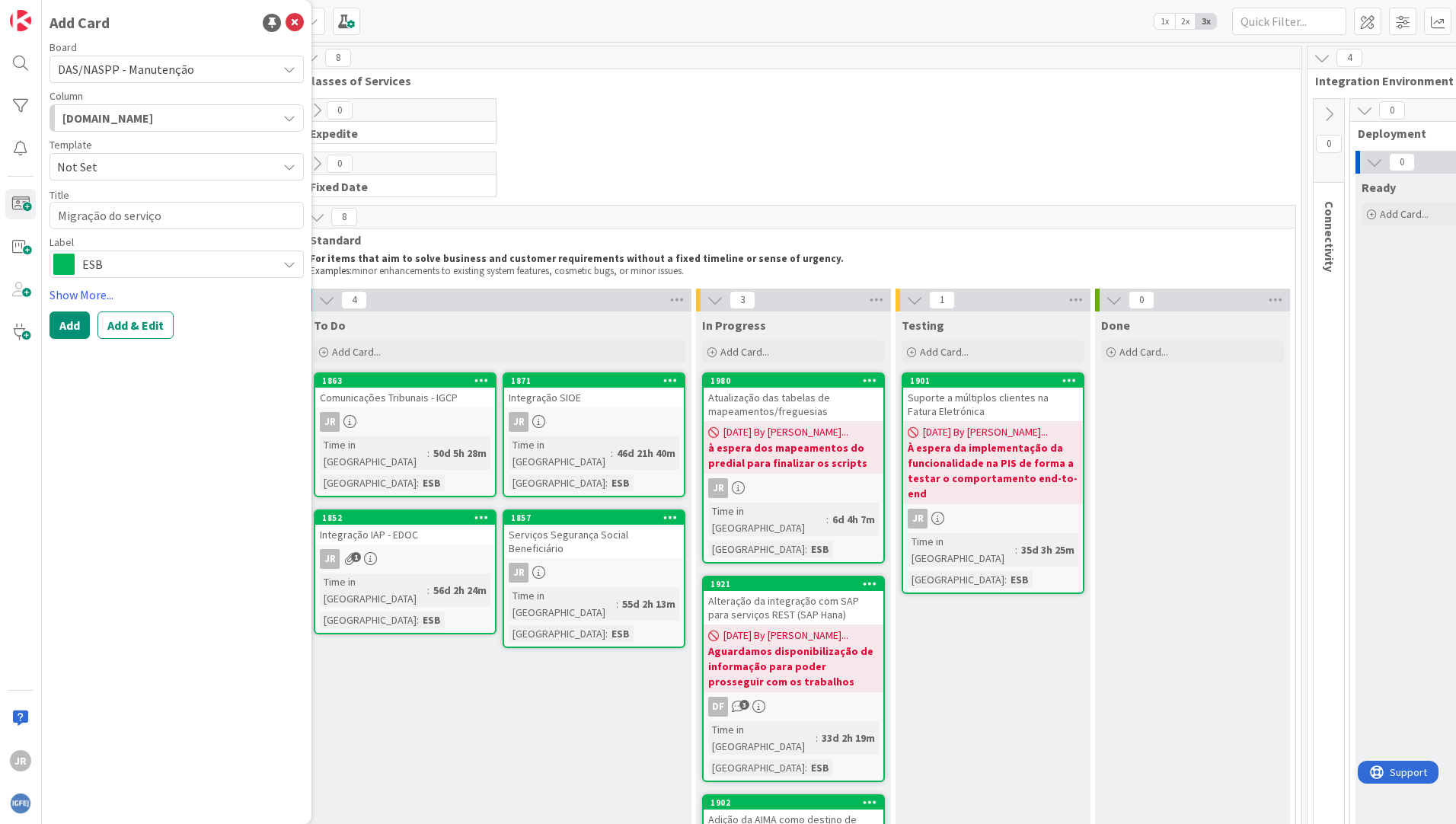
type textarea "x"
type textarea "Migração do serviço"
type textarea "x"
type textarea "Migração do serviço e"
type textarea "x"
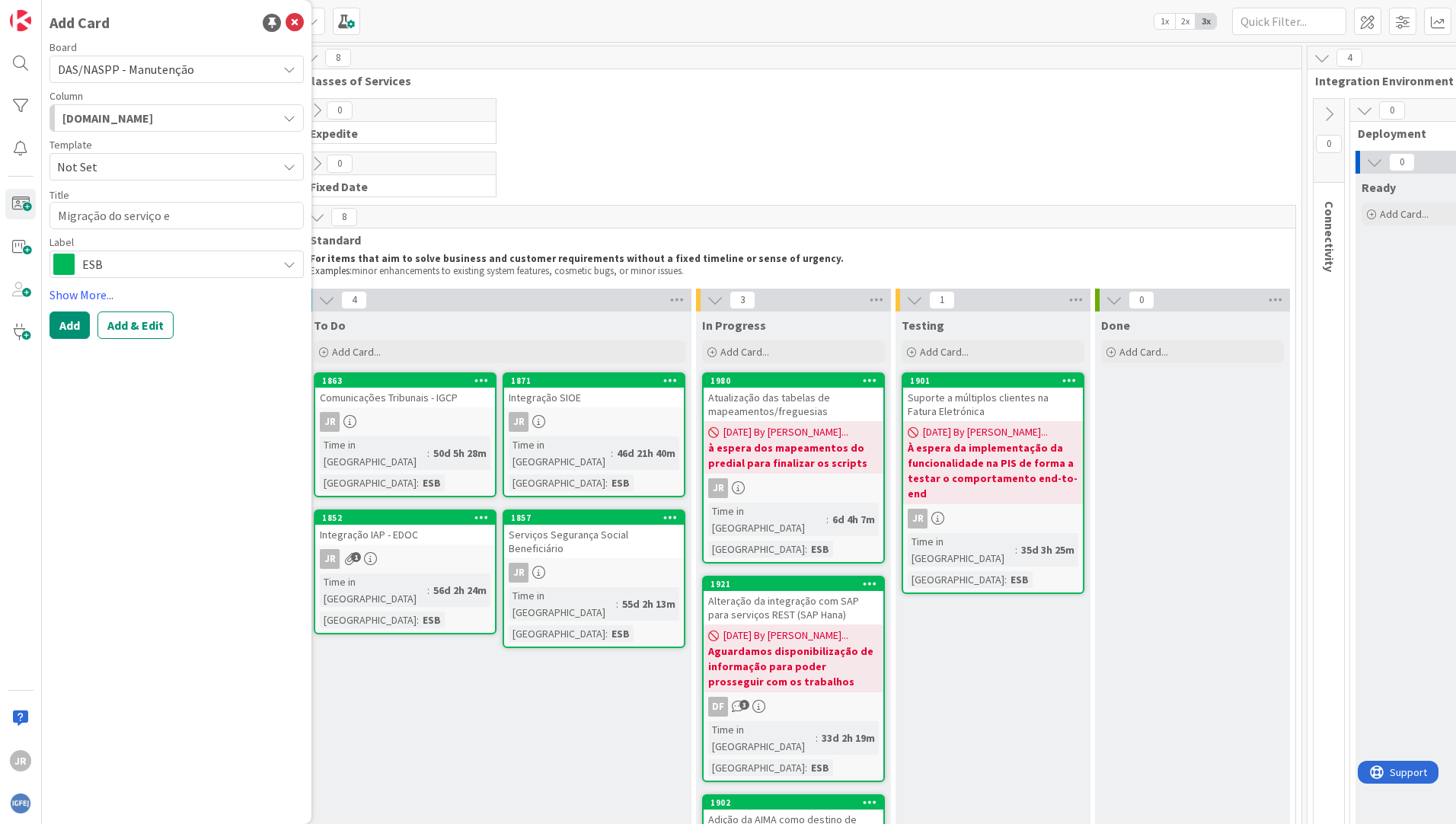
type textarea "Migração do serviço ex"
type textarea "x"
type textarea "Migração do serviço ext"
type textarea "x"
type textarea "Migração do serviço exte"
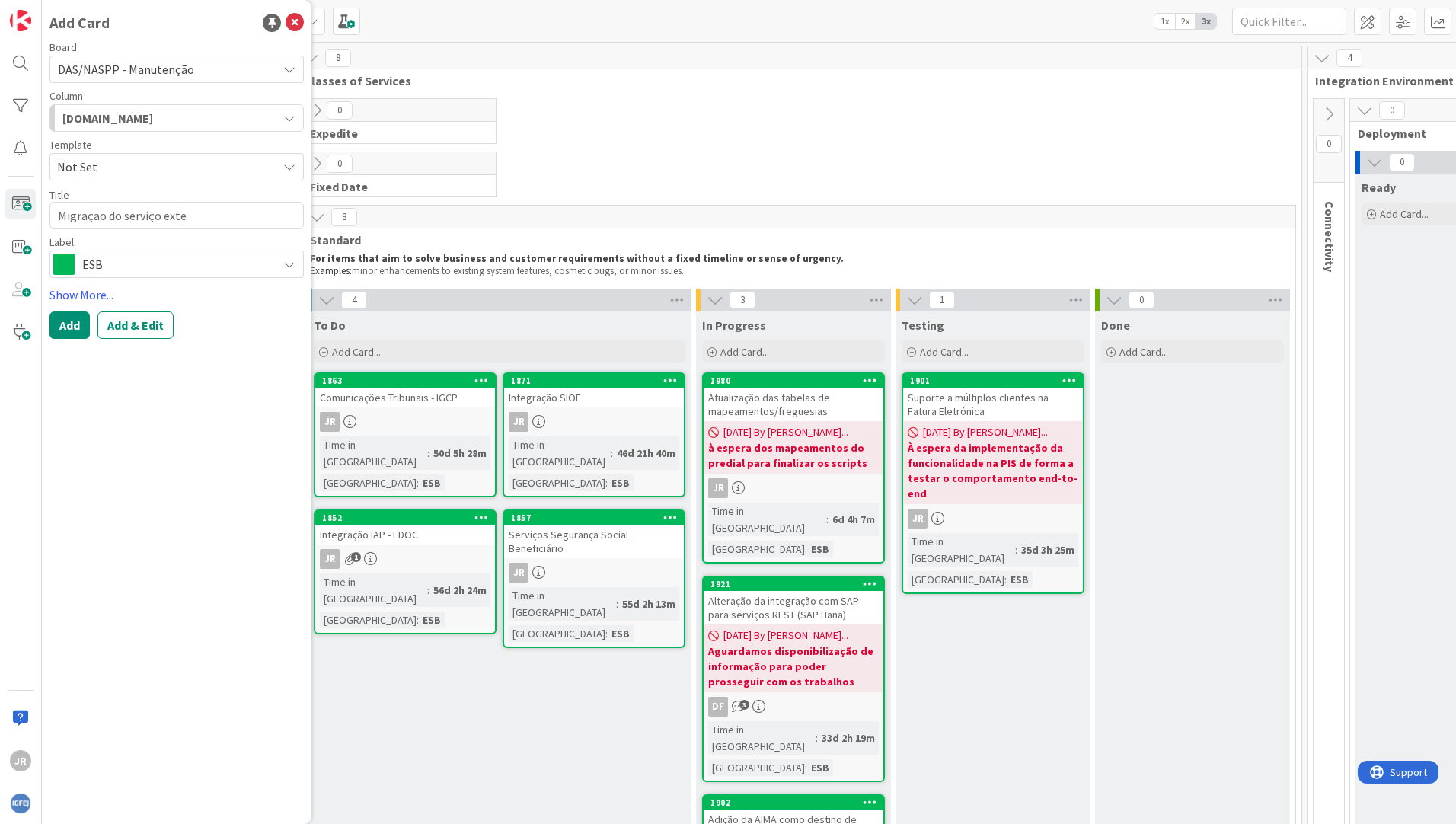
type textarea "x"
type textarea "Migração do serviço exter"
type textarea "x"
type textarea "Migração do serviço extern"
type textarea "x"
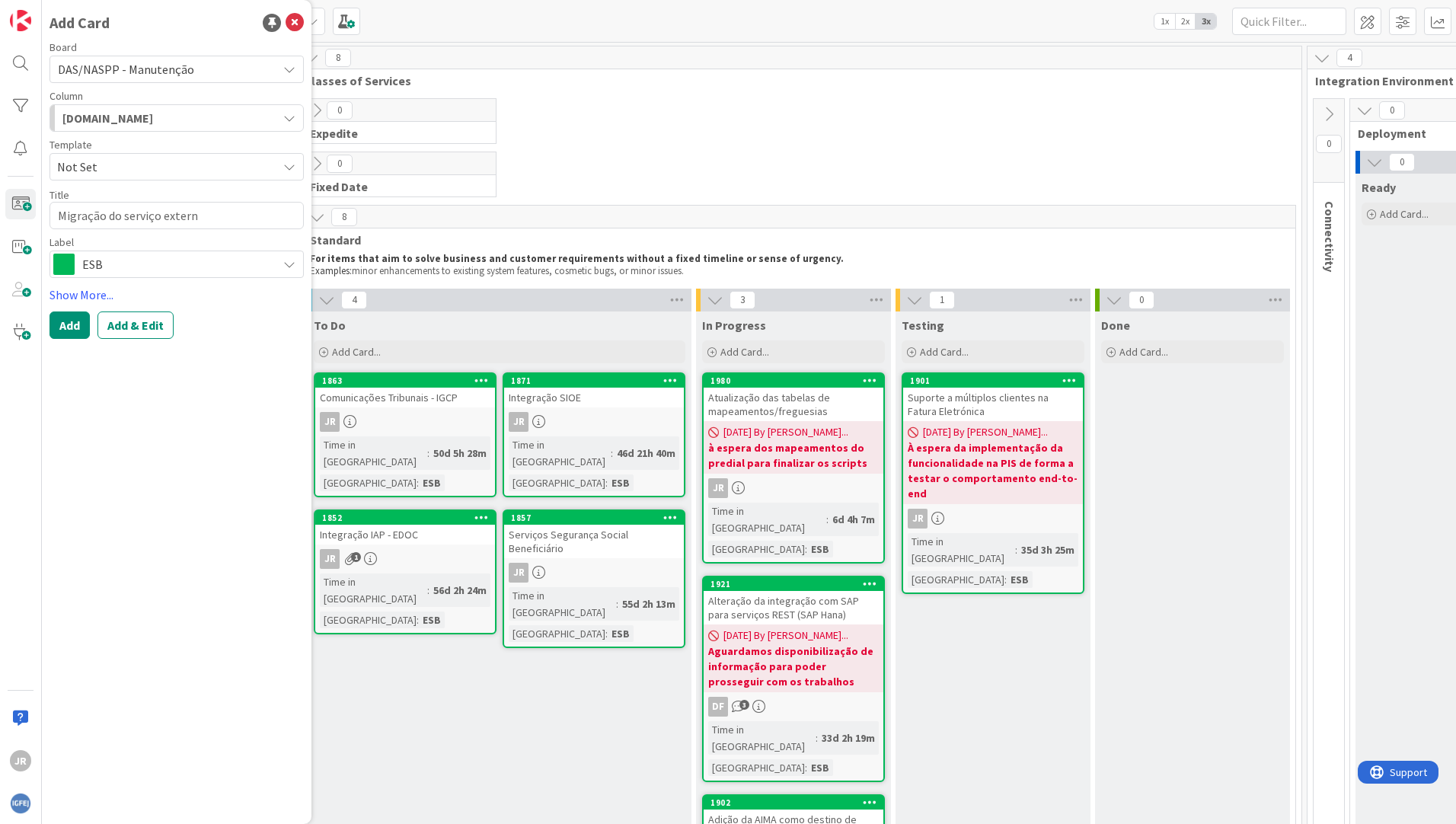
type textarea "Migração do serviço externo"
type textarea "x"
type textarea "Migração do serviço externo"
type textarea "x"
type textarea "Migração do serviço externo d"
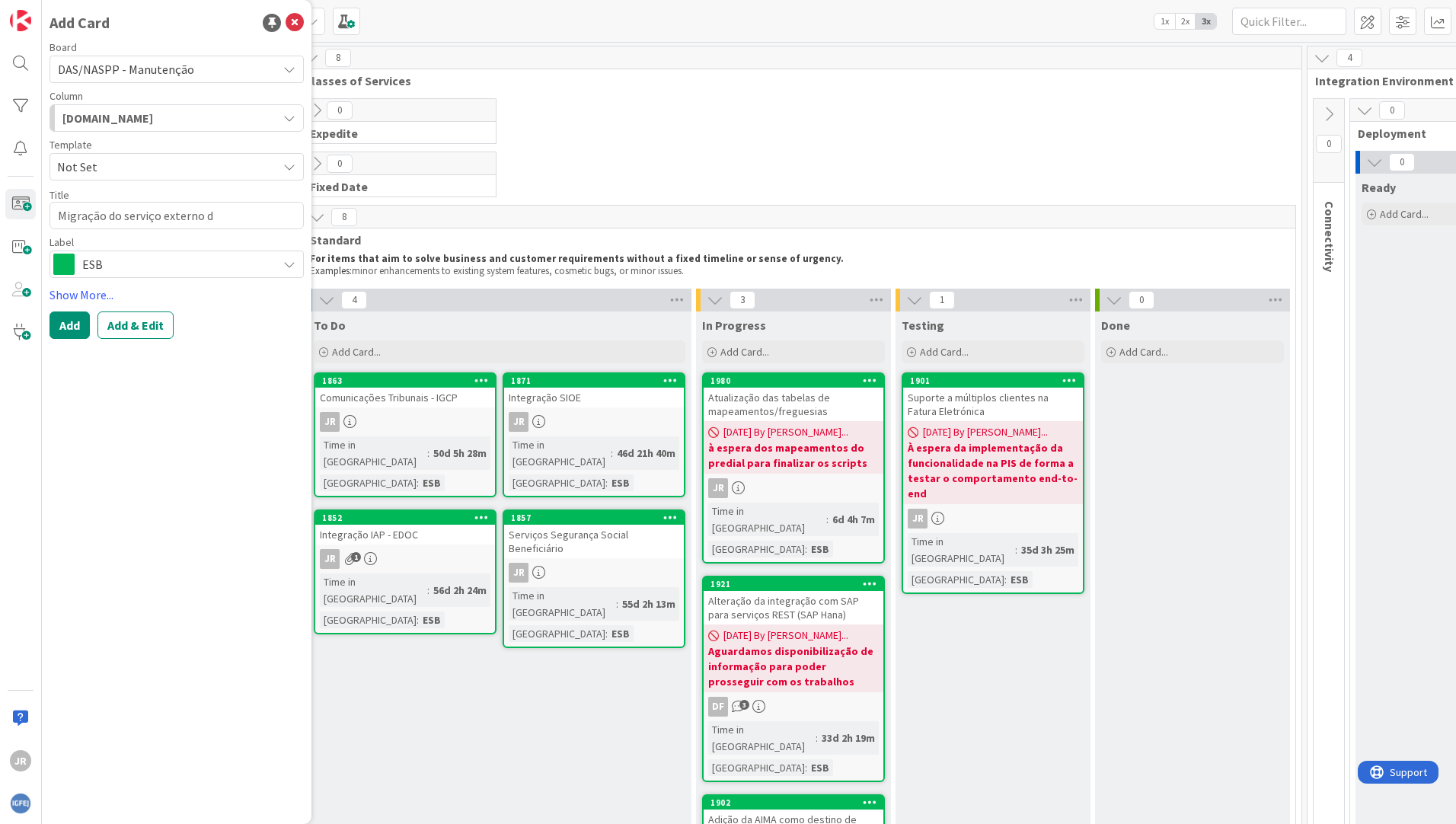
type textarea "x"
type textarea "Migração do serviço externo do"
type textarea "x"
type textarea "Migração do serviço externo do"
type textarea "x"
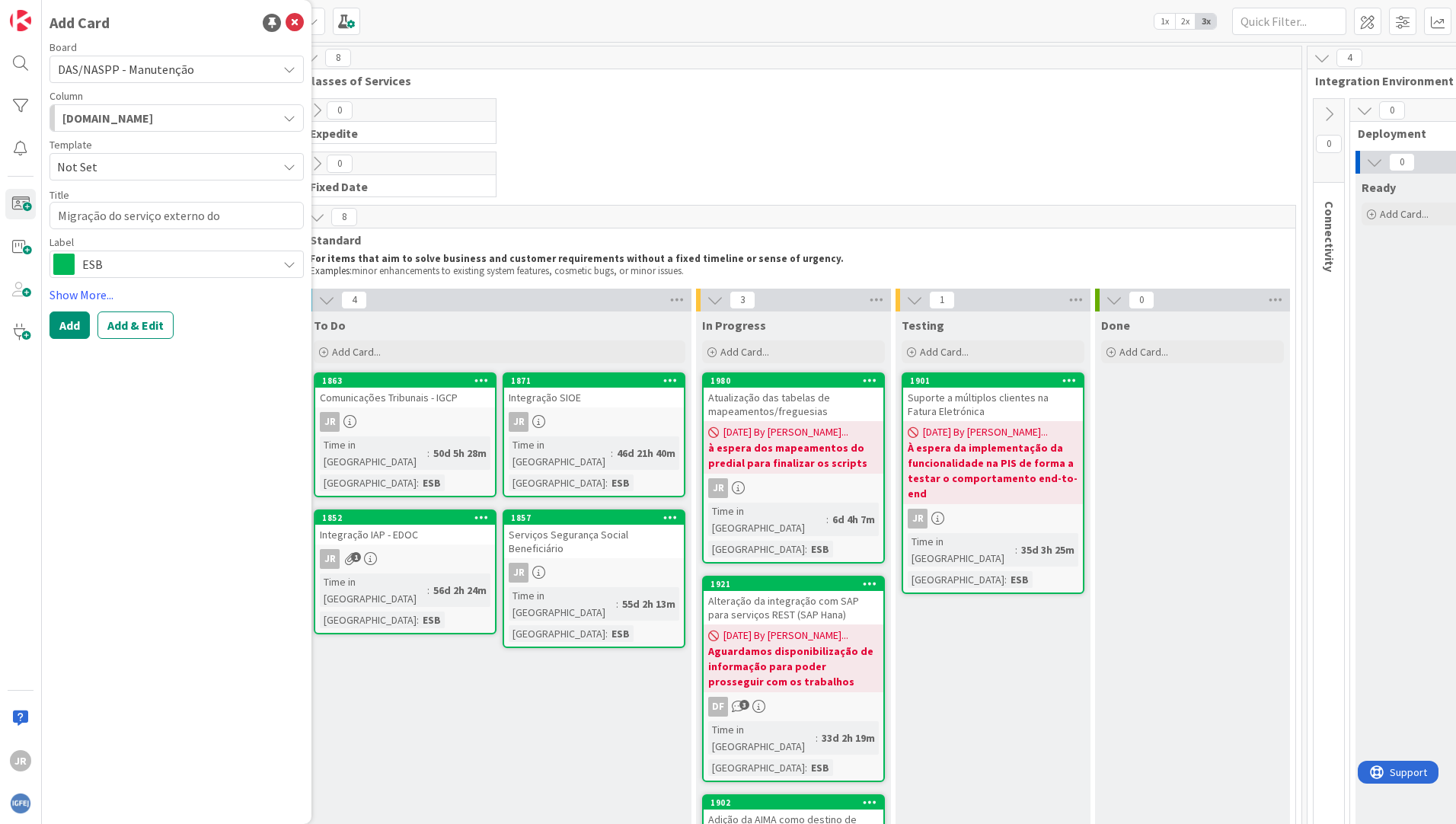
type textarea "Migração do serviço externo do P"
type textarea "x"
type textarea "Migração do serviço externo do Po"
type textarea "x"
type textarea "Migração do serviço externo do Por"
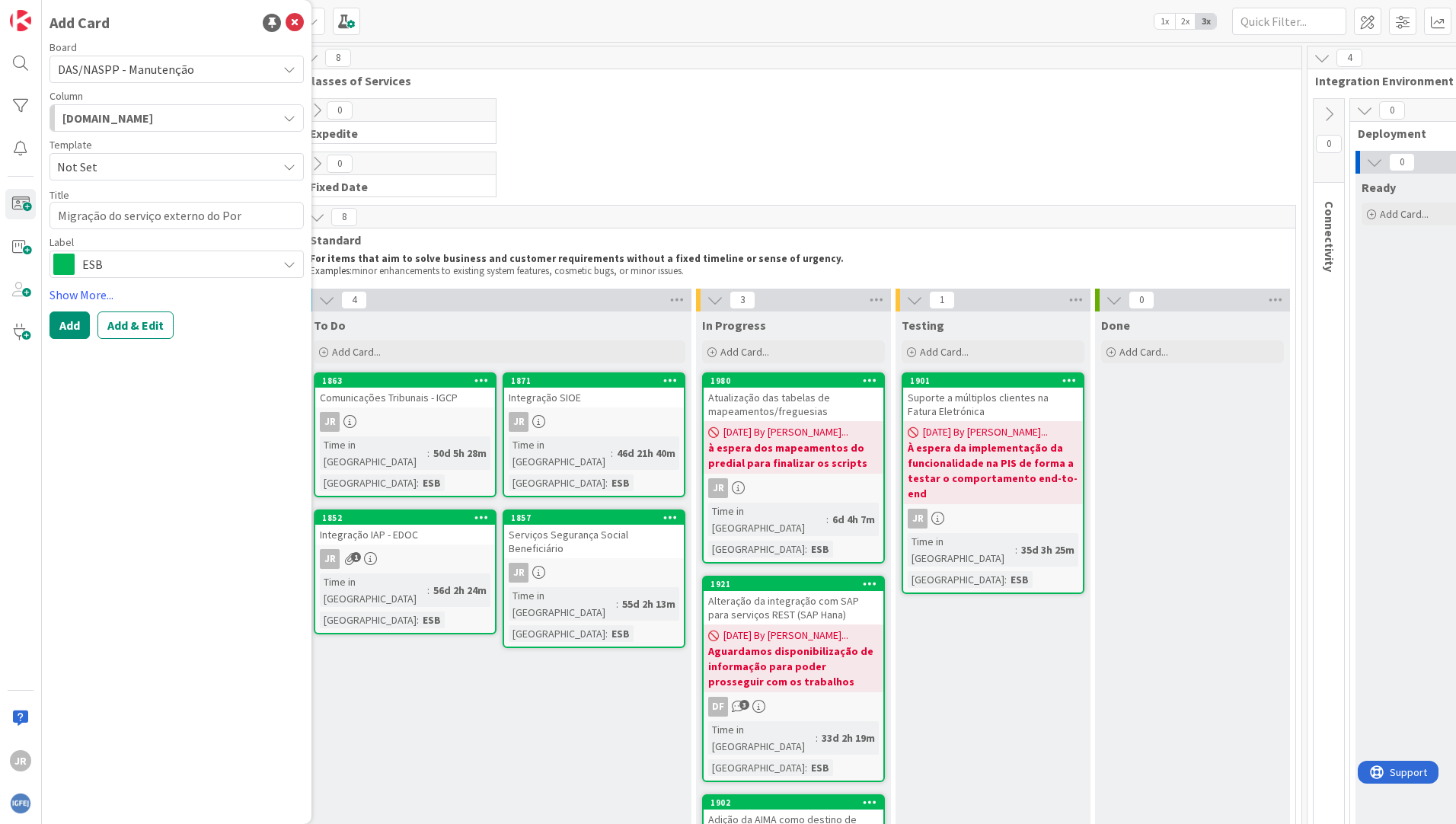
type textarea "x"
type textarea "Migração do serviço externo do Port"
type textarea "x"
type textarea "Migração do serviço externo do Porta"
type textarea "x"
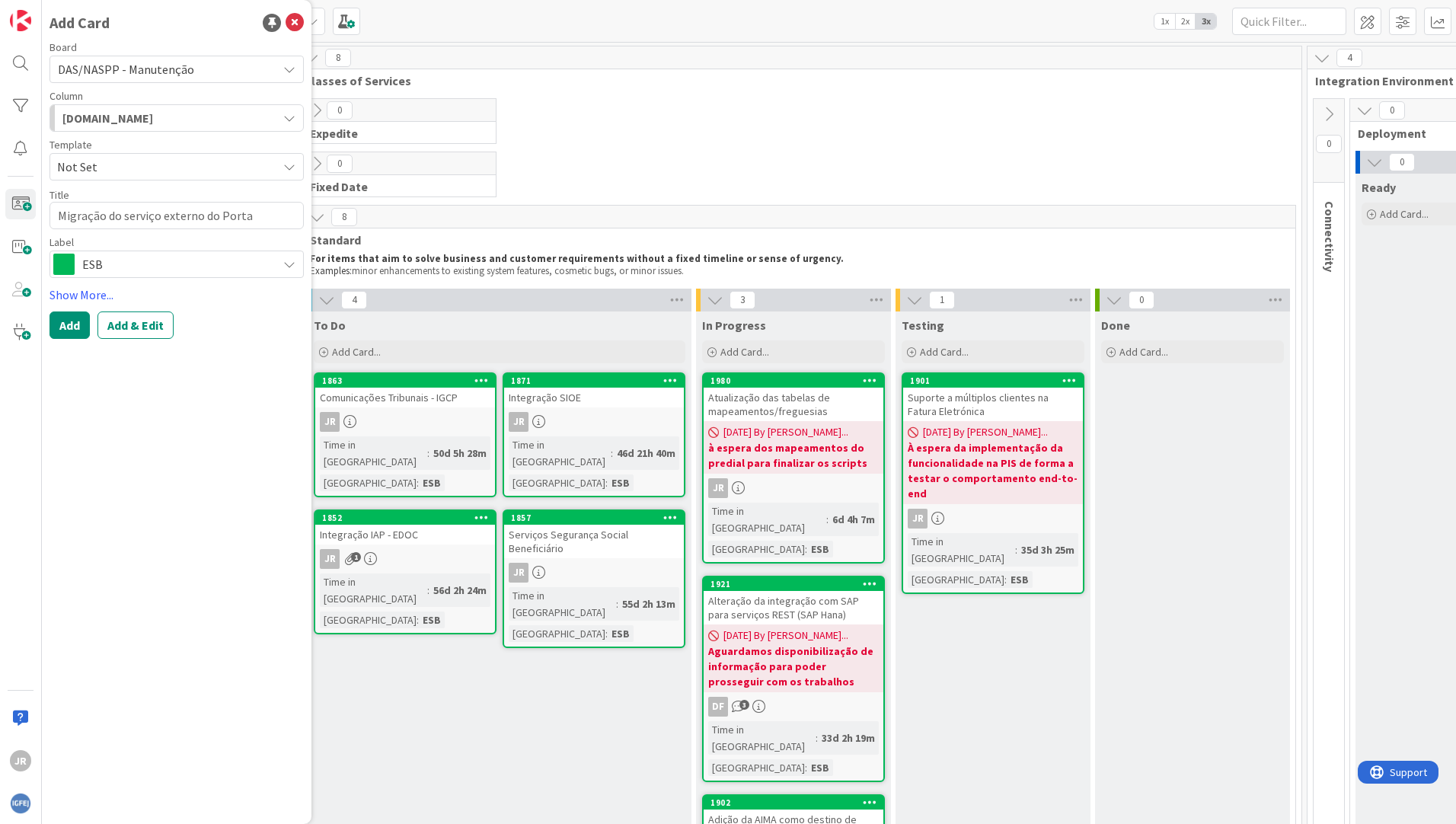
type textarea "Migração do serviço externo do Portal"
type textarea "x"
type textarea "Migração do serviço externo do Portal"
type textarea "x"
type textarea "Migração do serviço externo do Portal d"
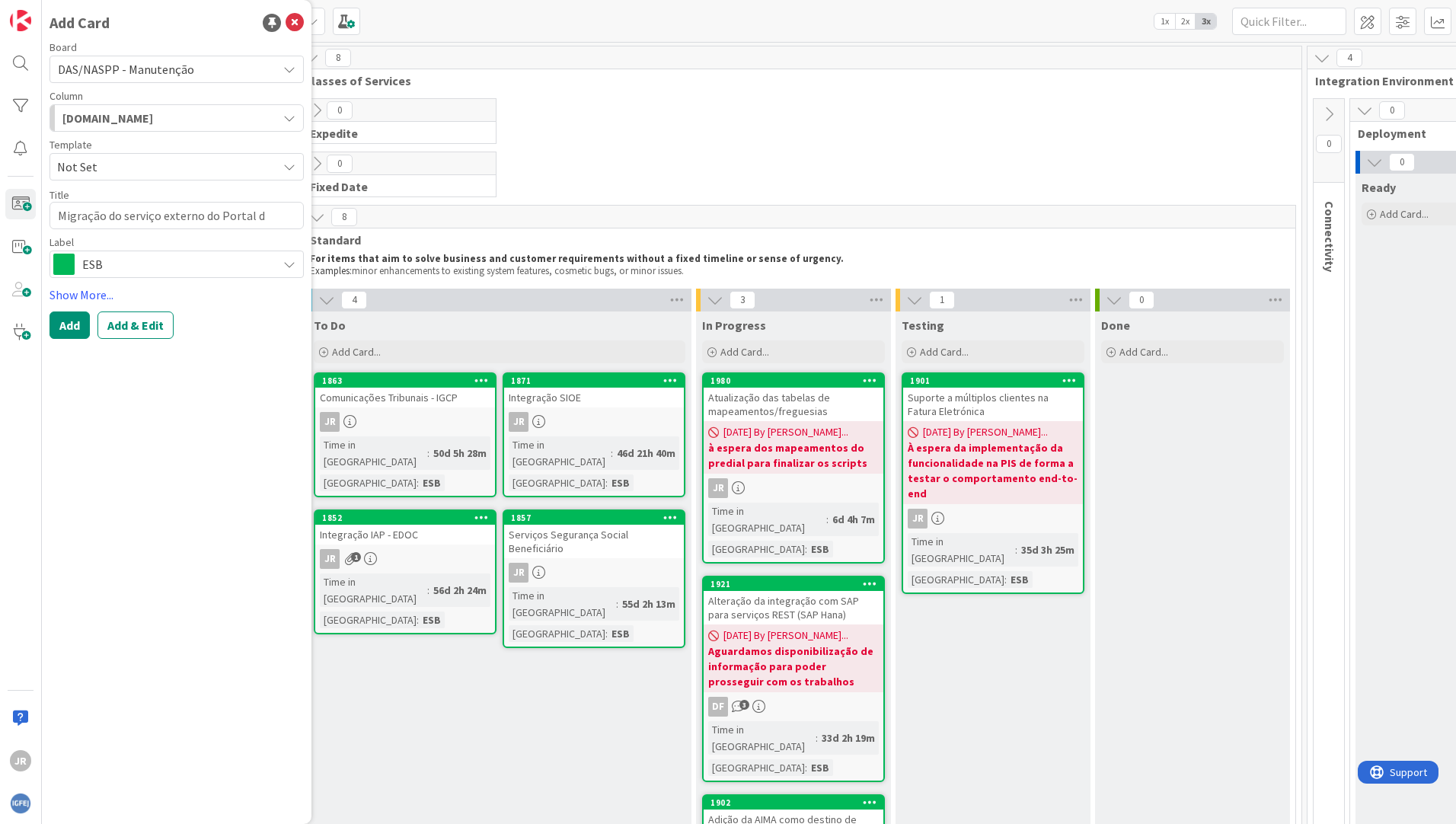
type textarea "x"
type textarea "Migração do serviço externo do Portal do"
type textarea "x"
type textarea "Migração do serviço externo do Portal do"
type textarea "x"
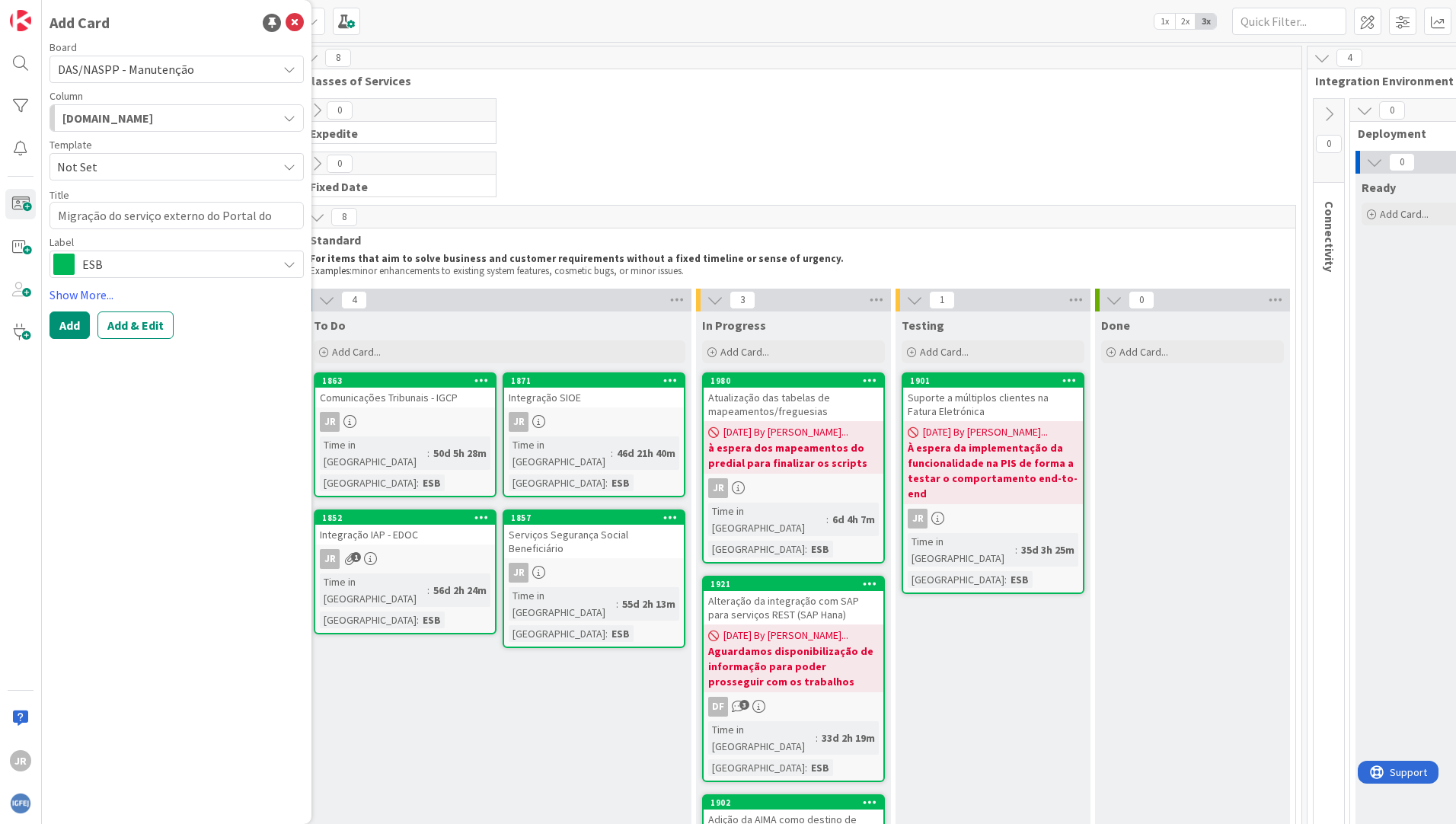
type textarea "Migração do serviço externo do Portal do R"
type textarea "x"
type textarea "Migração do serviço externo do Portal do Re"
type textarea "x"
type textarea "Migração do serviço externo do Portal do Rep"
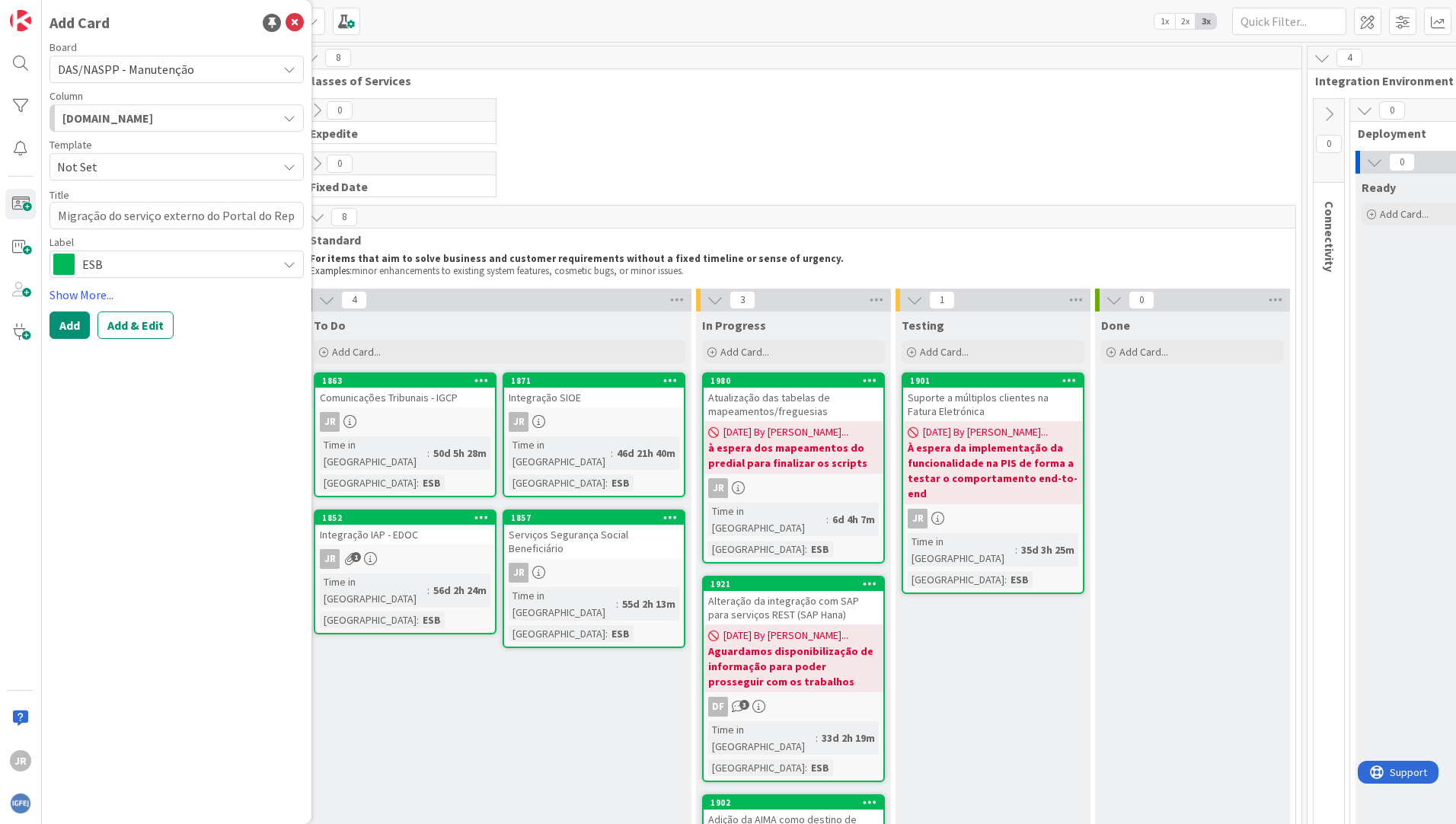
type textarea "x"
type textarea "Migração do serviço externo do Portal do Repr"
type textarea "x"
type textarea "Migração do serviço externo do Portal do Repre"
type textarea "x"
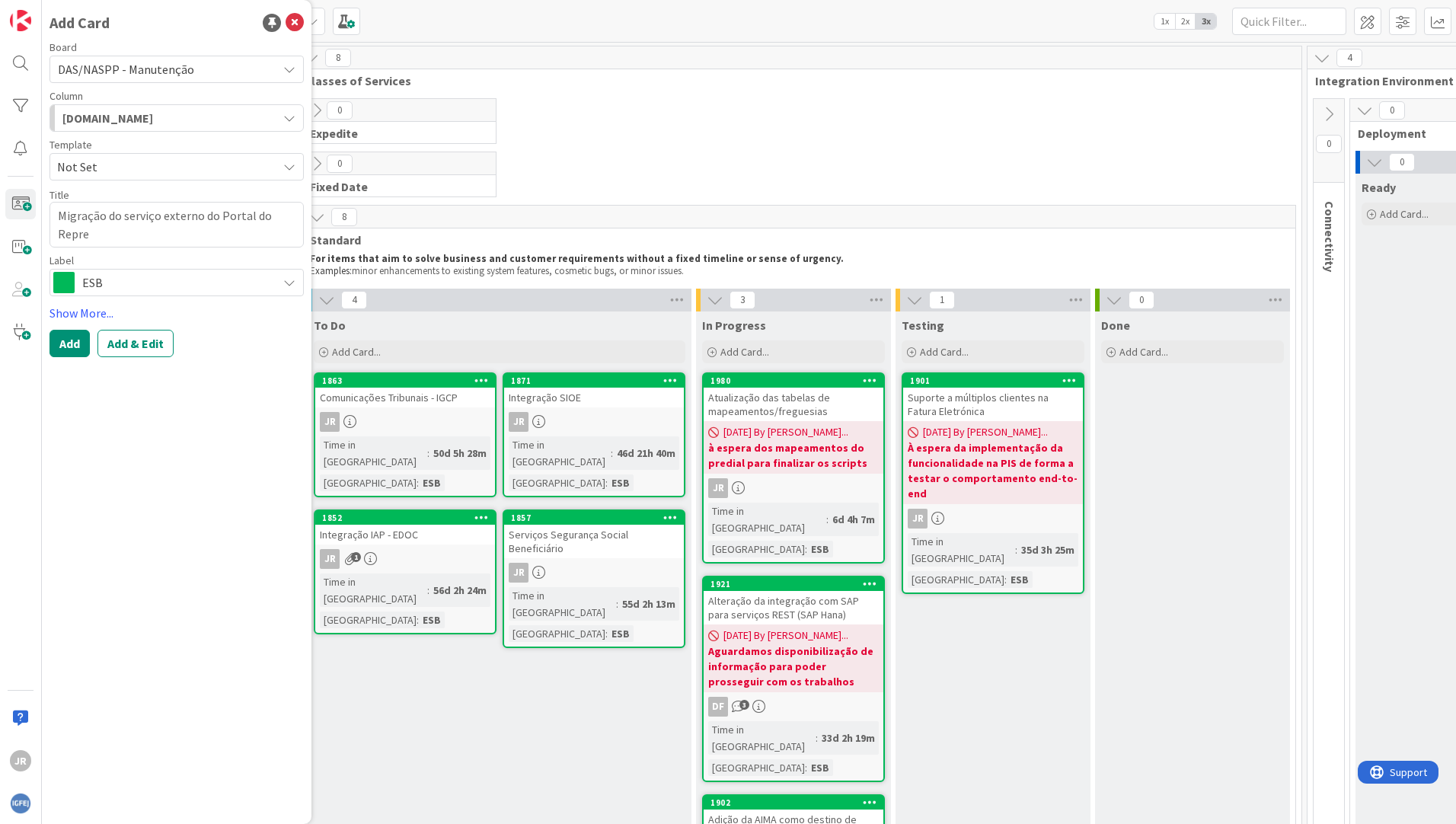
type textarea "Migração do serviço externo do Portal do Repres"
type textarea "x"
type textarea "Migração do serviço externo do Portal do Represe"
type textarea "x"
type textarea "Migração do serviço externo do Portal do Represent"
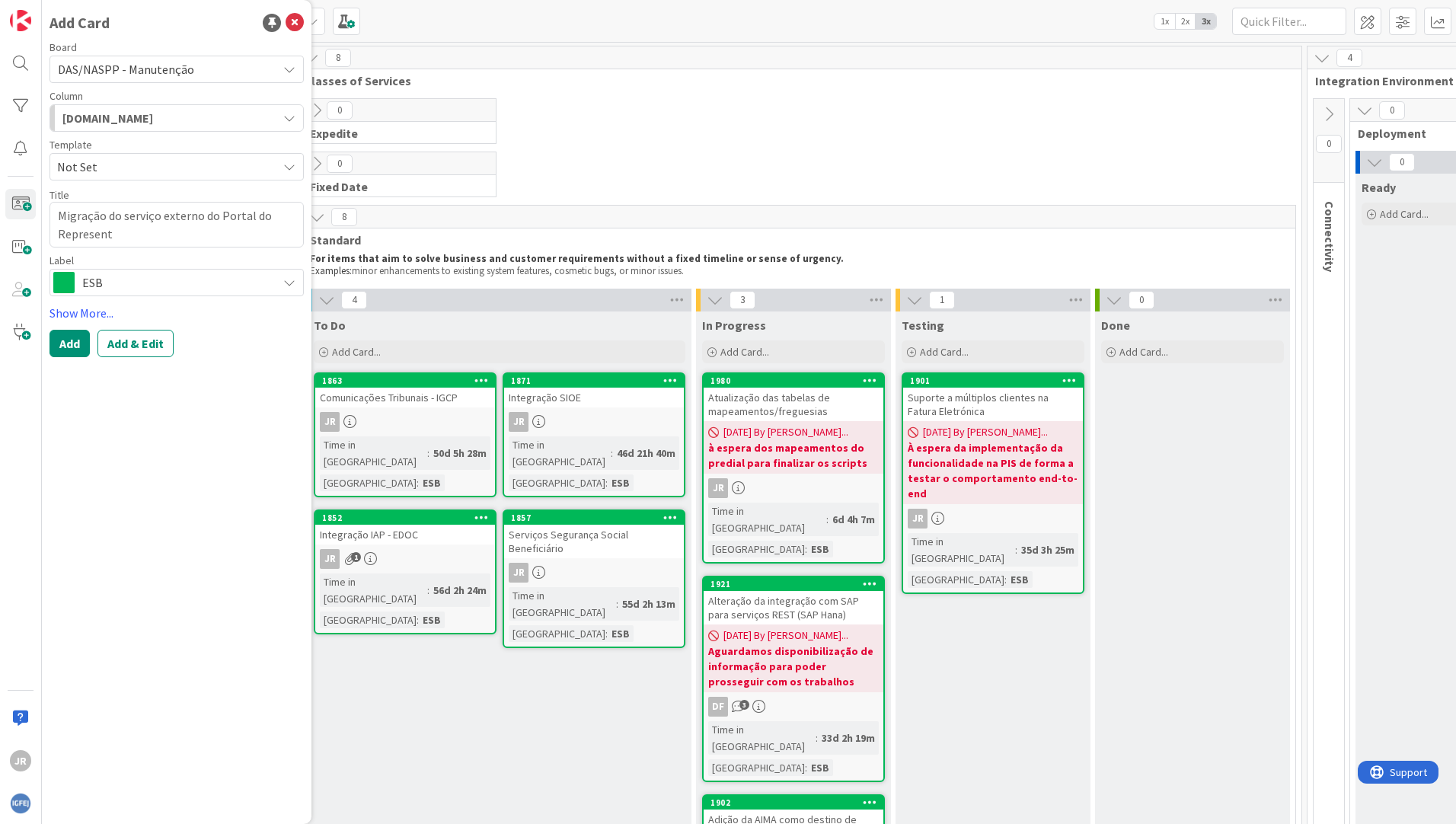
type textarea "x"
type textarea "Migração do serviço externo do Portal do Representa"
type textarea "x"
type textarea "Migração do serviço externo do Portal do Representan"
type textarea "x"
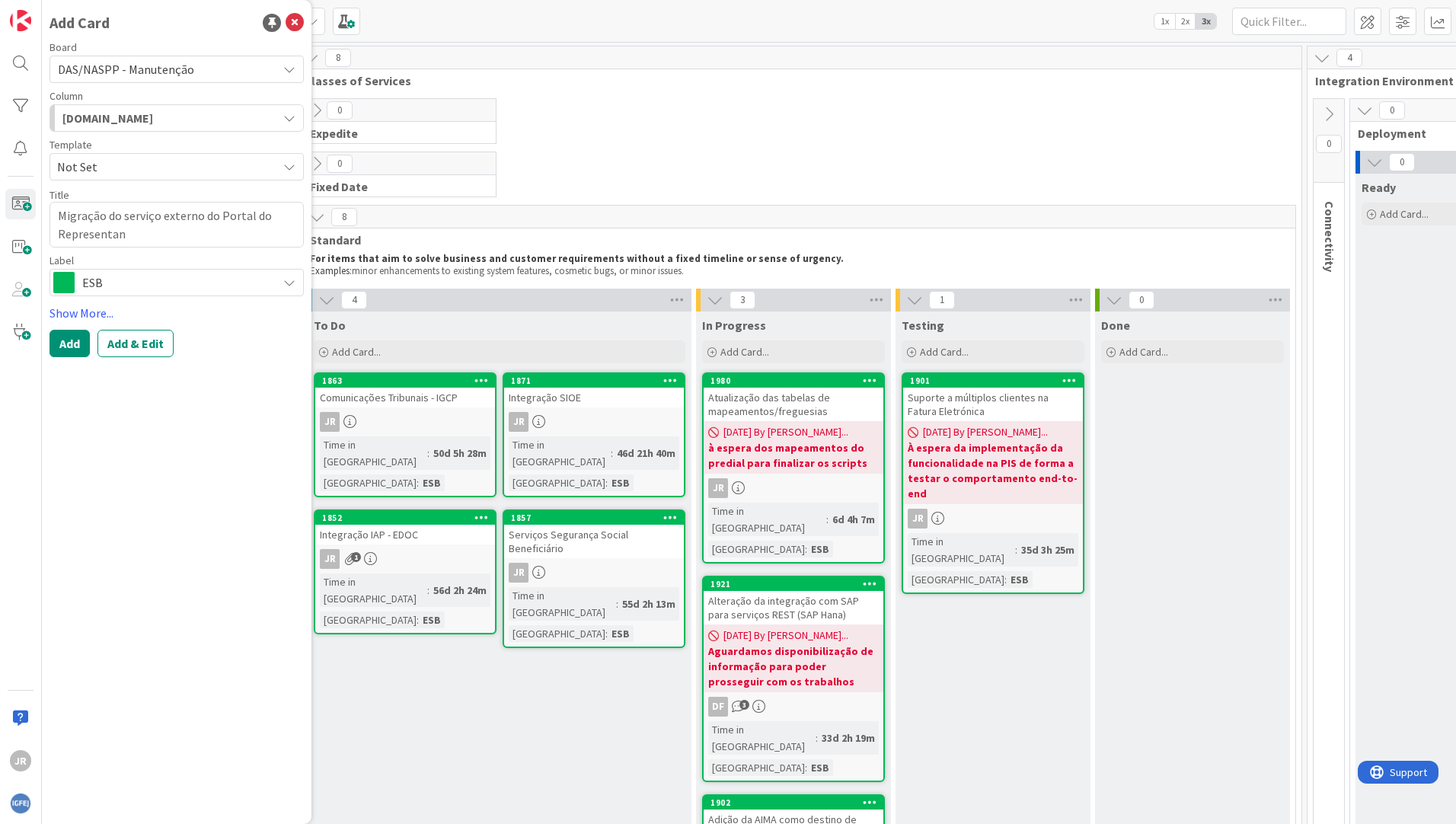
type textarea "Migração do serviço externo do Portal do Representant"
type textarea "x"
type textarea "Migração do serviço externo do Portal do Representante"
type textarea "x"
click at [222, 532] on div "Add Card Board DAS/NASPP - Manutenção Column [DOMAIN_NAME] Template Not Set Tit…" at bounding box center [176, 412] width 270 height 824
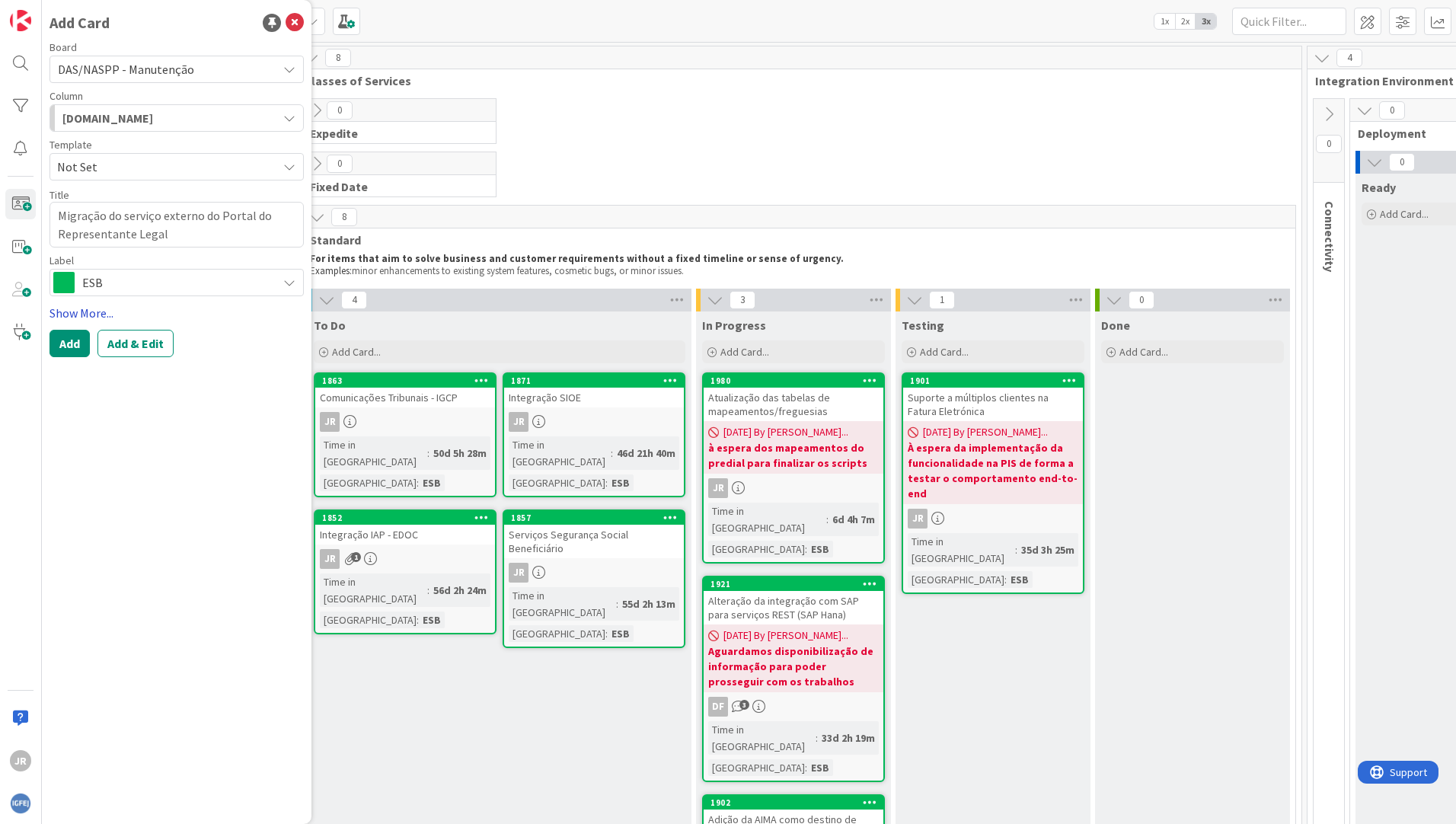
click at [68, 310] on link "Show More..." at bounding box center [176, 312] width 254 height 18
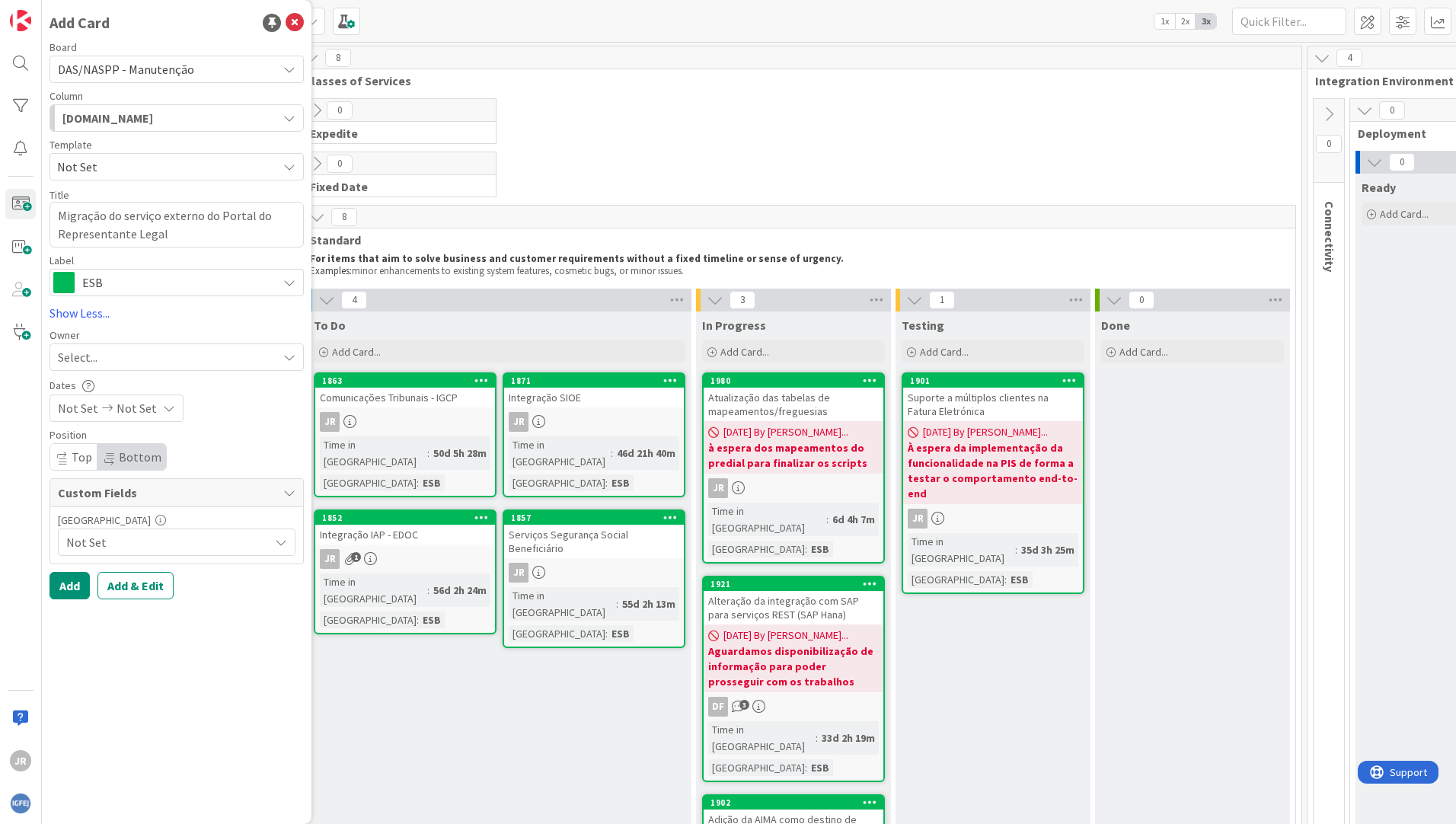
click at [190, 348] on div "Select..." at bounding box center [167, 357] width 219 height 18
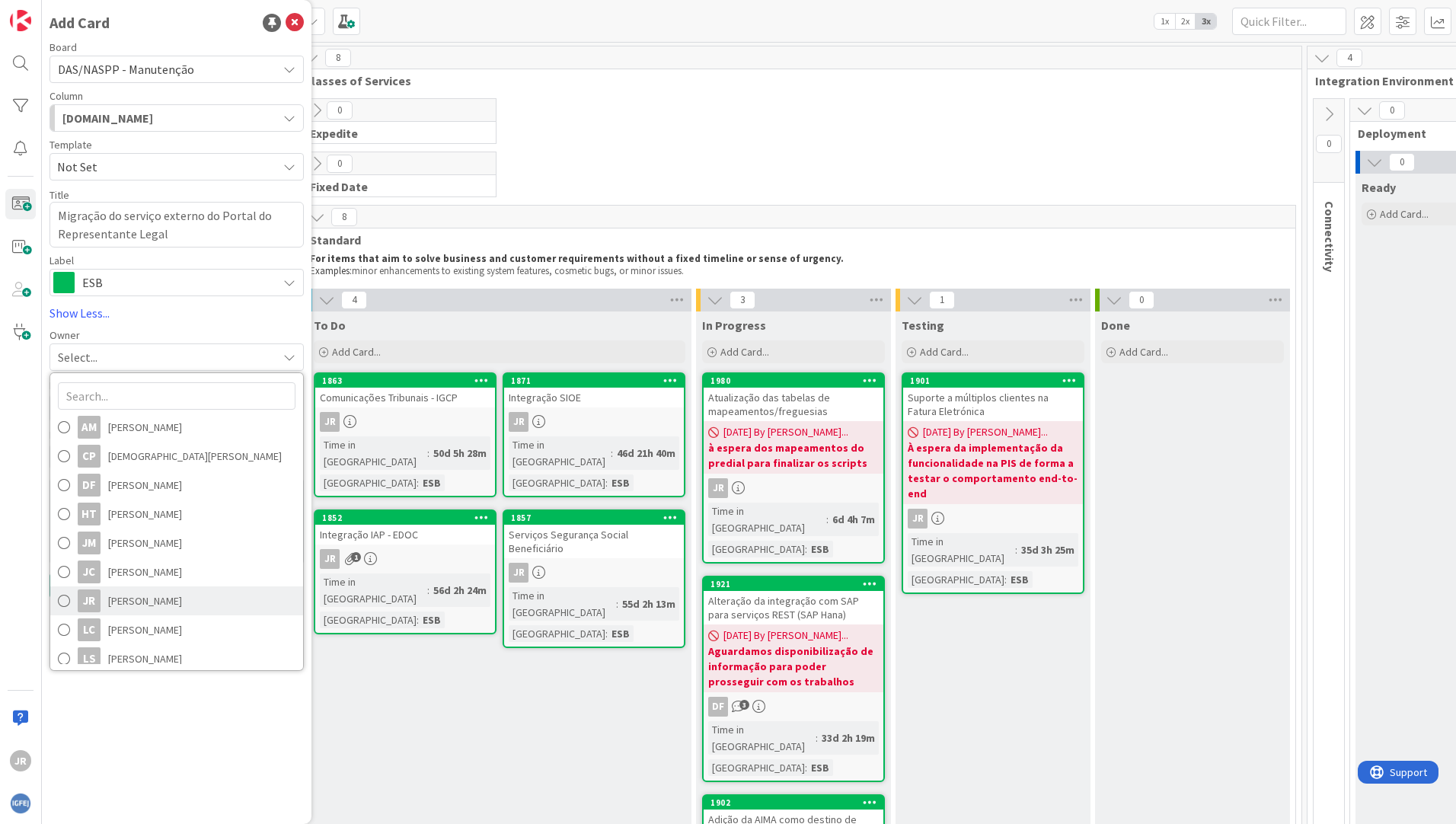
click at [125, 597] on span "[PERSON_NAME]" at bounding box center [144, 600] width 74 height 23
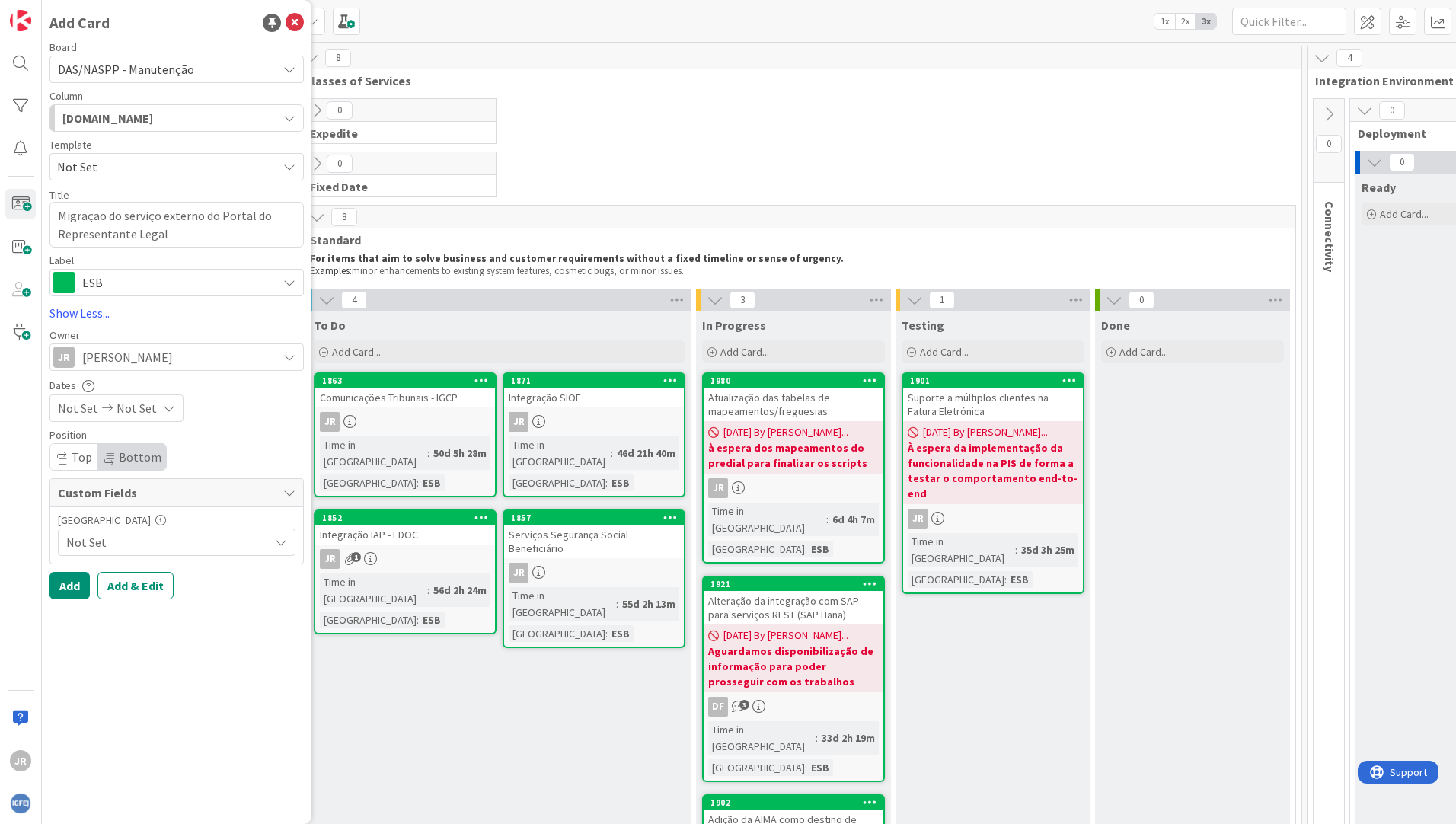
click at [197, 545] on span "Not Set" at bounding box center [163, 542] width 195 height 21
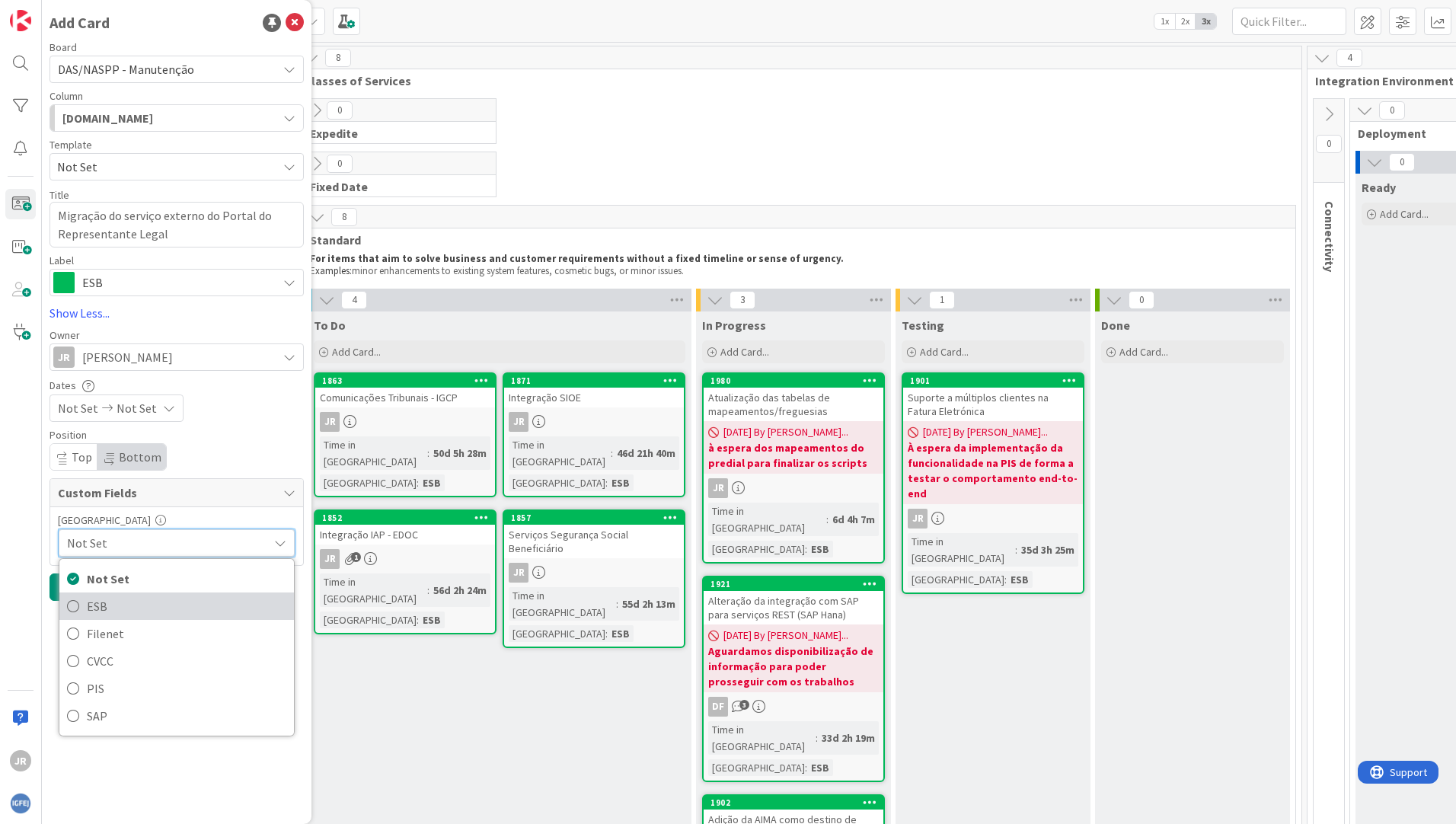
click at [115, 607] on span "ESB" at bounding box center [186, 606] width 199 height 23
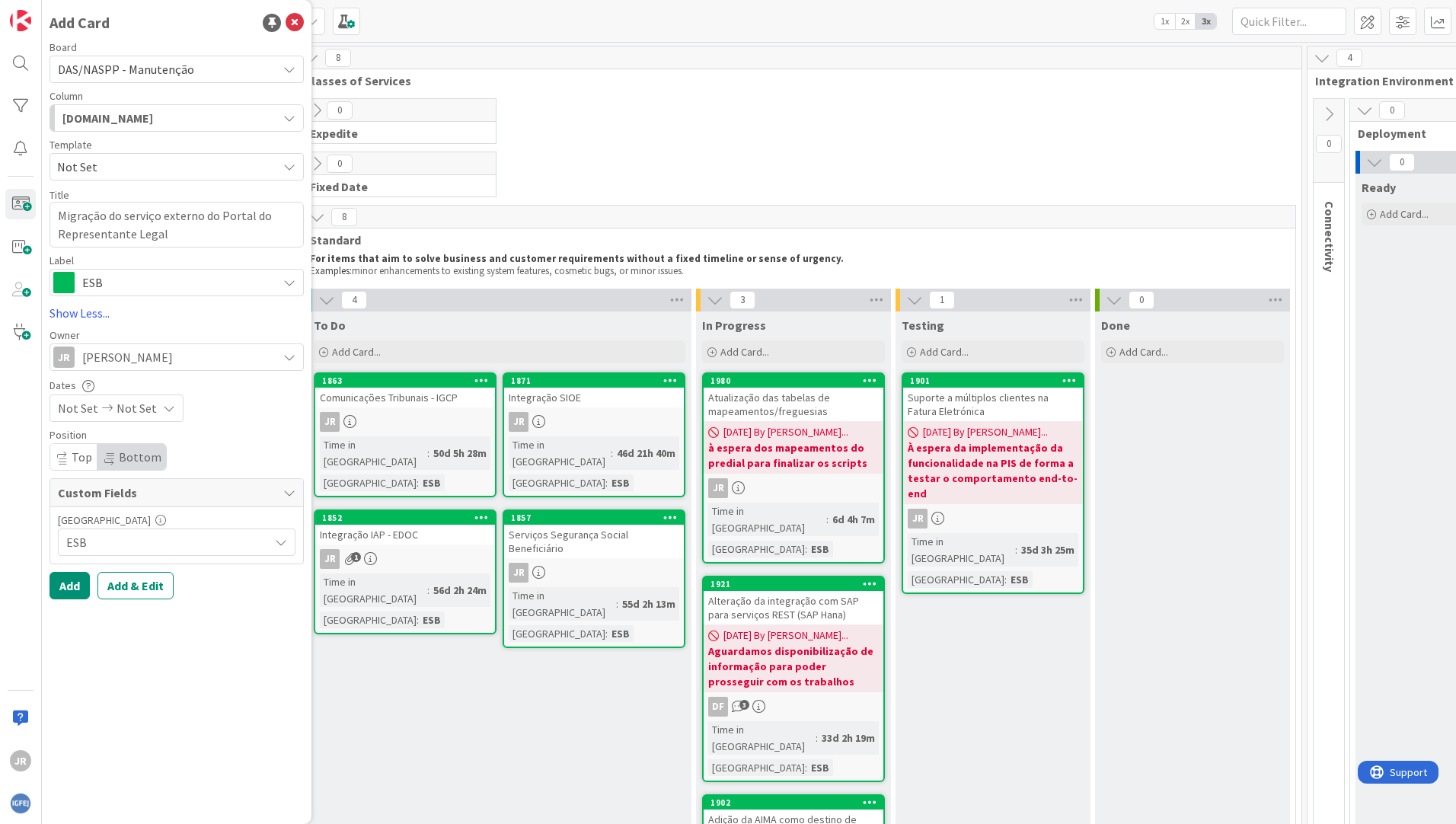
click at [212, 120] on div "[DOMAIN_NAME]" at bounding box center [167, 118] width 218 height 25
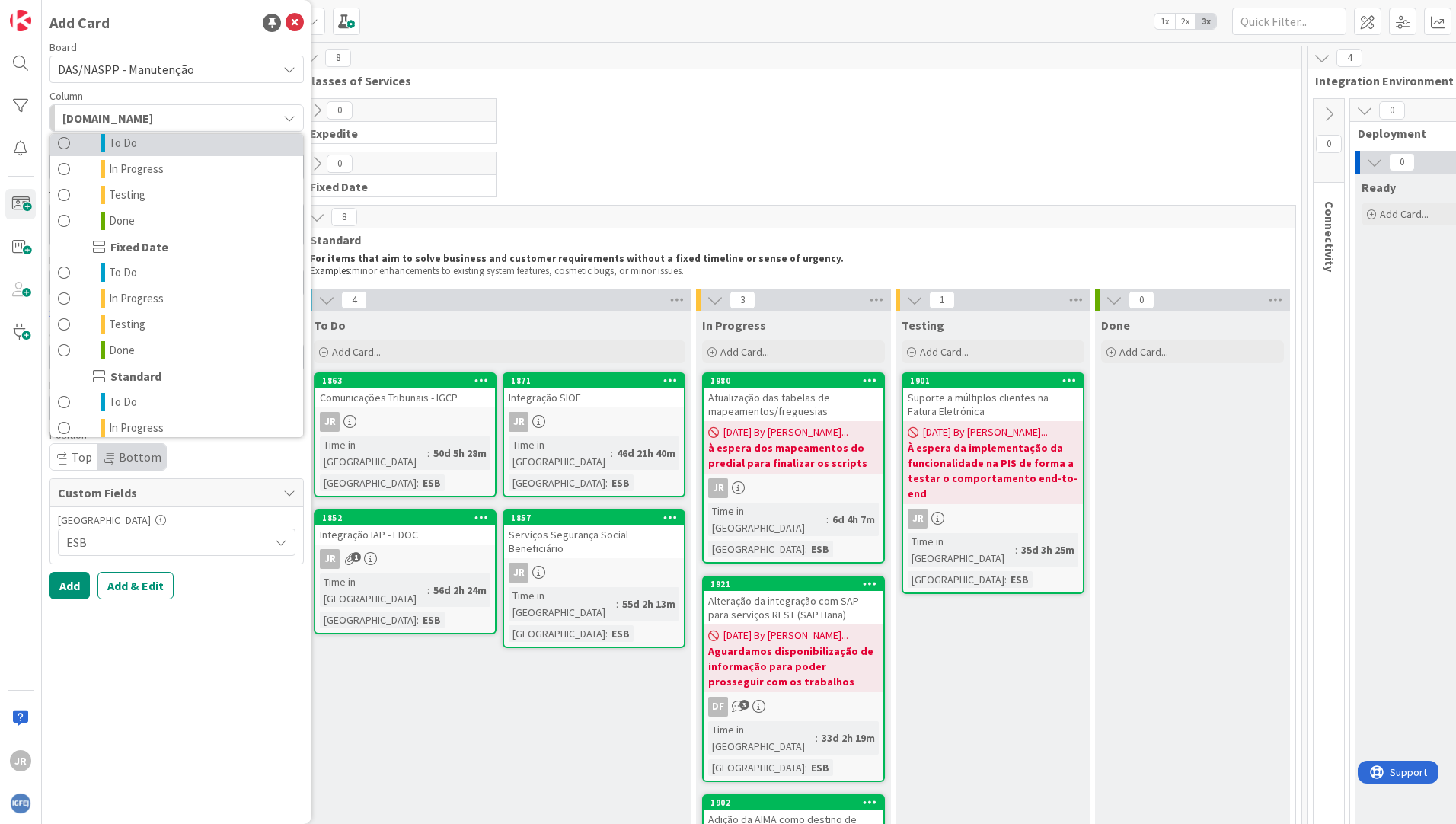
scroll to position [153, 0]
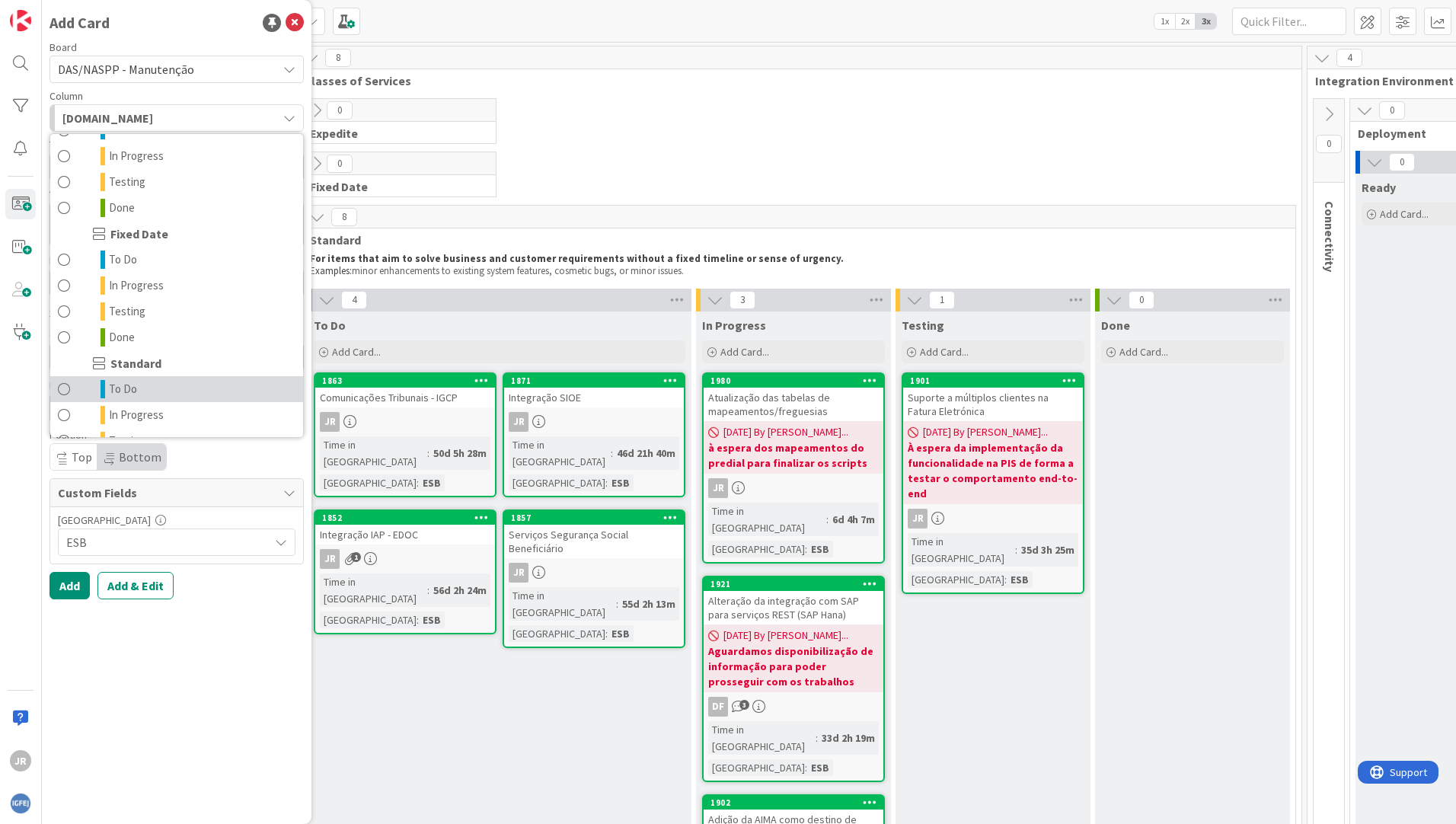
click at [117, 388] on span "To Do" at bounding box center [122, 389] width 28 height 18
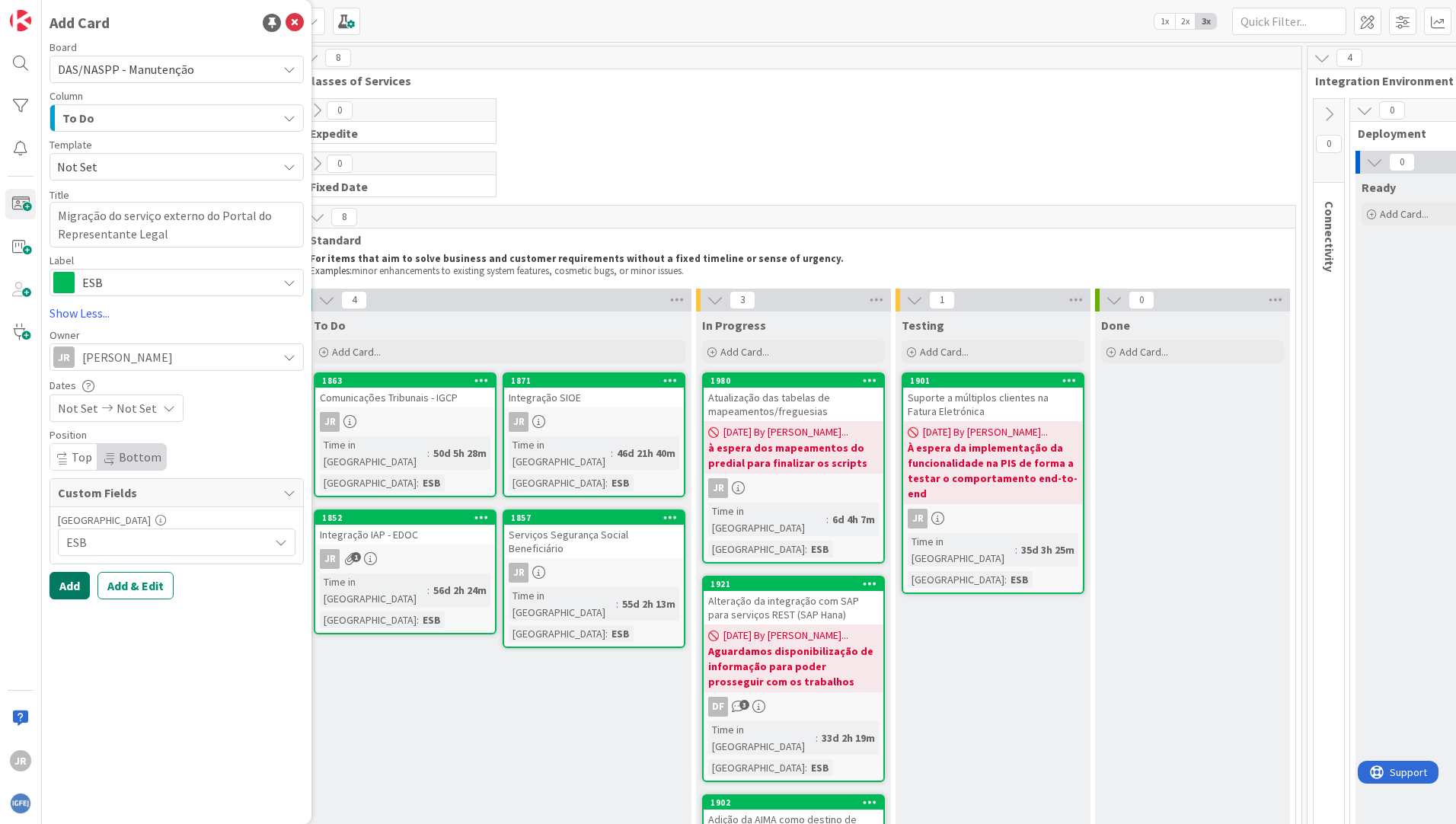
click at [64, 589] on button "Add" at bounding box center [69, 586] width 40 height 27
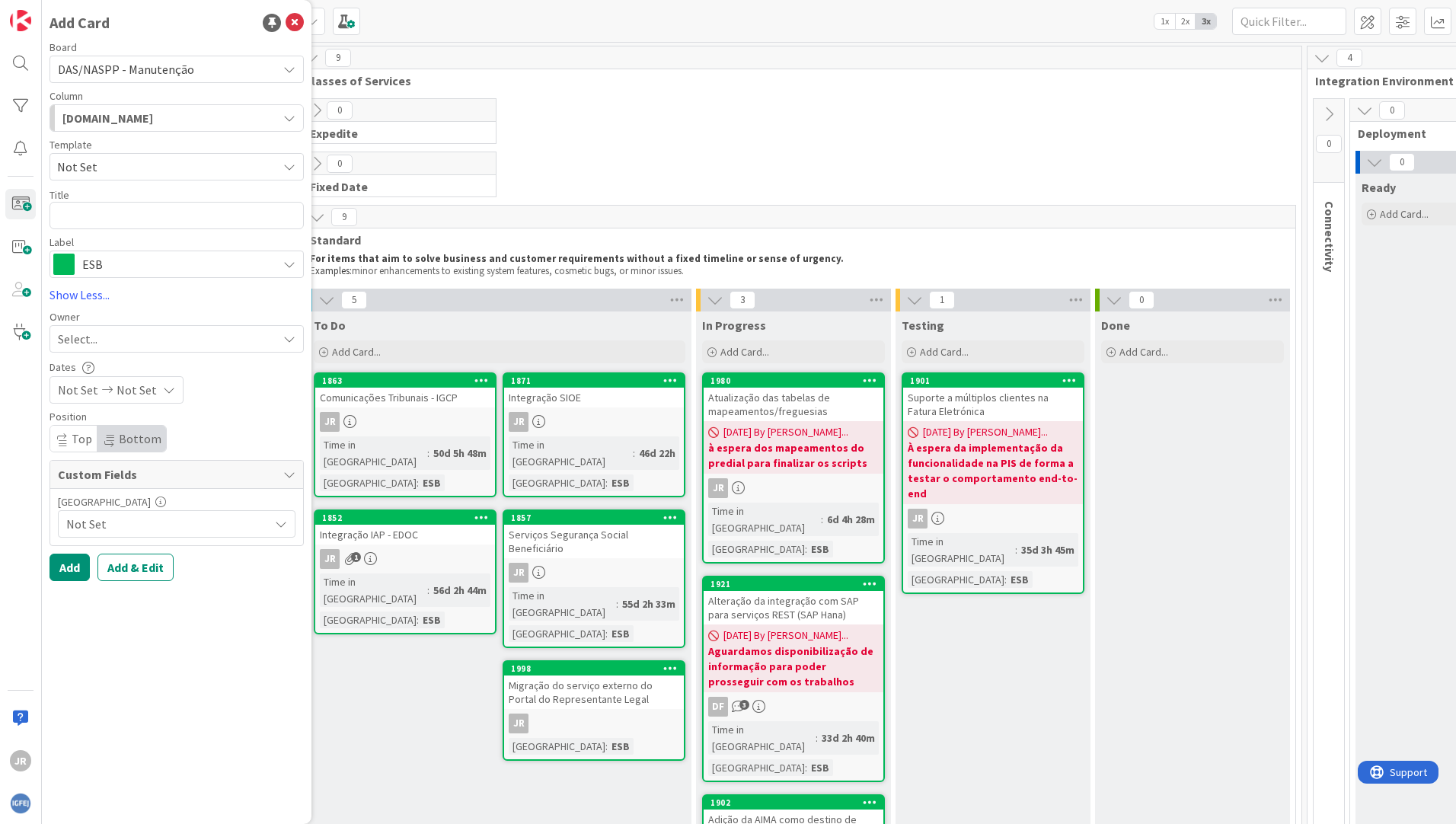
click at [546, 661] on div "1998" at bounding box center [594, 668] width 180 height 14
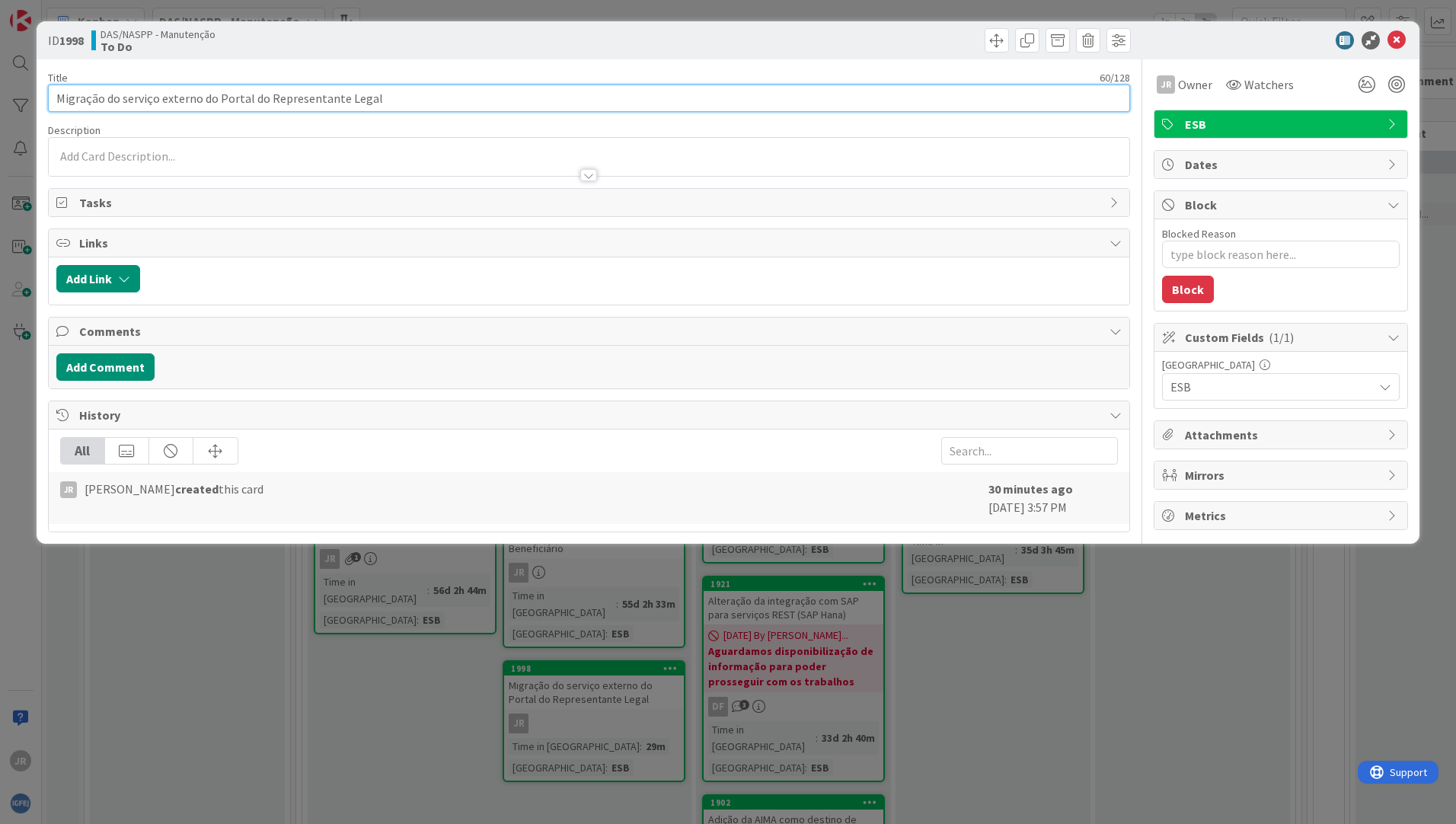
drag, startPoint x: 380, startPoint y: 97, endPoint x: 31, endPoint y: 101, distance: 349.0
click at [31, 101] on div "ID 1998 DAS/NASPP - Manutenção To Do Title 60 / 128 Migração do serviço externo…" at bounding box center [728, 412] width 1456 height 824
paste input "e Fornecedores"
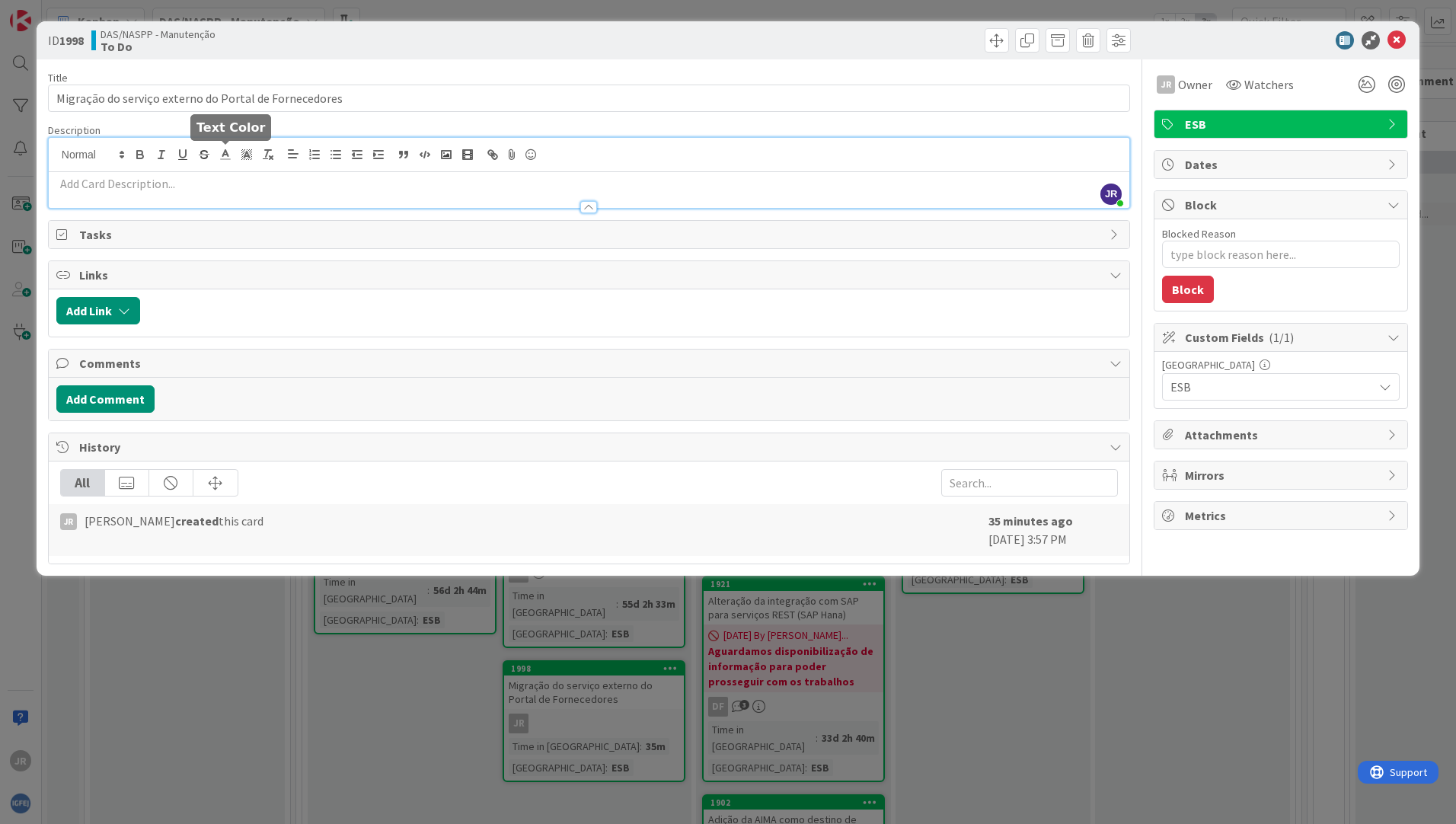
click at [215, 158] on div "JR [PERSON_NAME] joined 13 m ago" at bounding box center [589, 173] width 1080 height 70
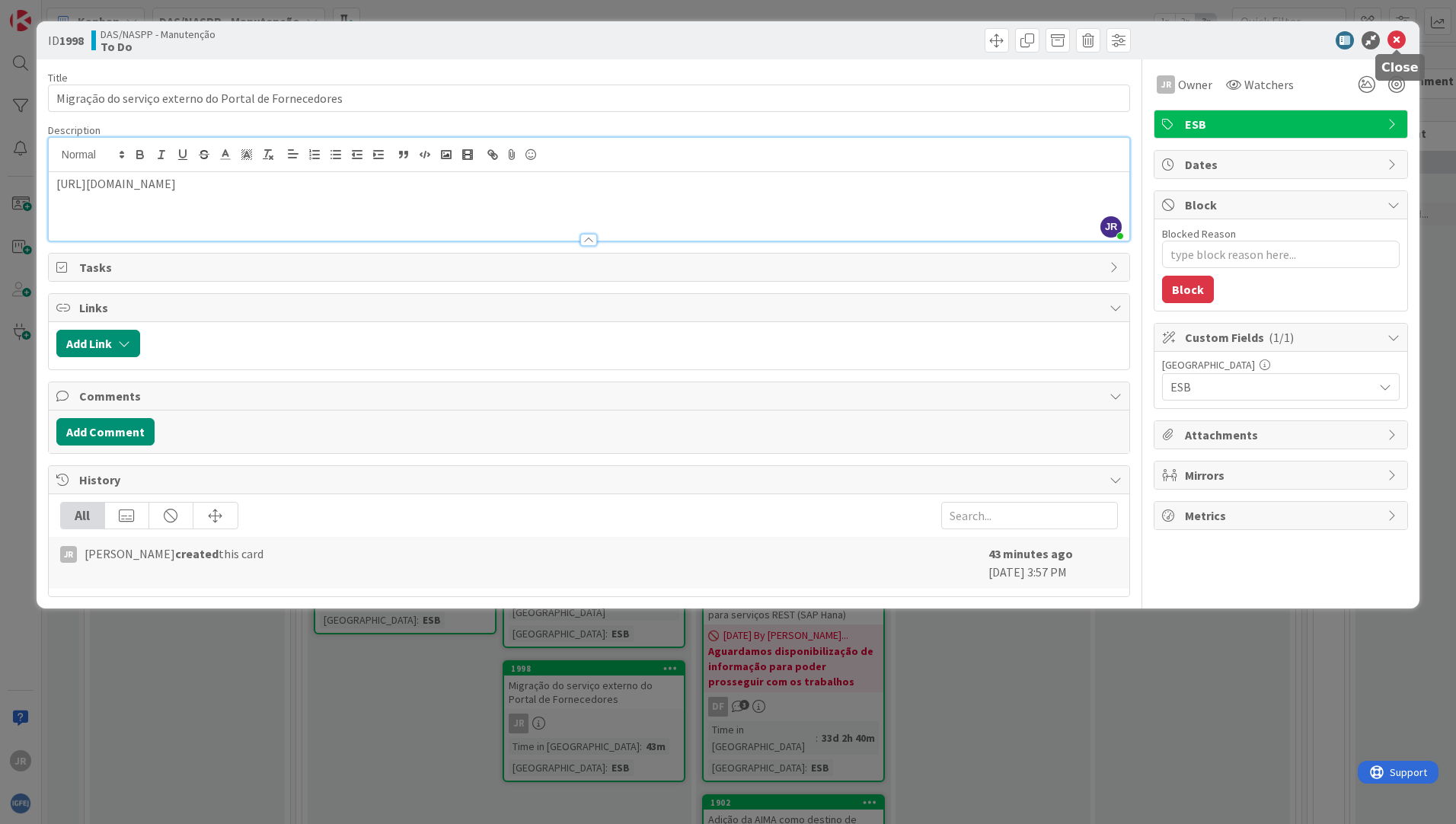
click at [1401, 38] on icon at bounding box center [1397, 40] width 18 height 18
